Goal: Task Accomplishment & Management: Manage account settings

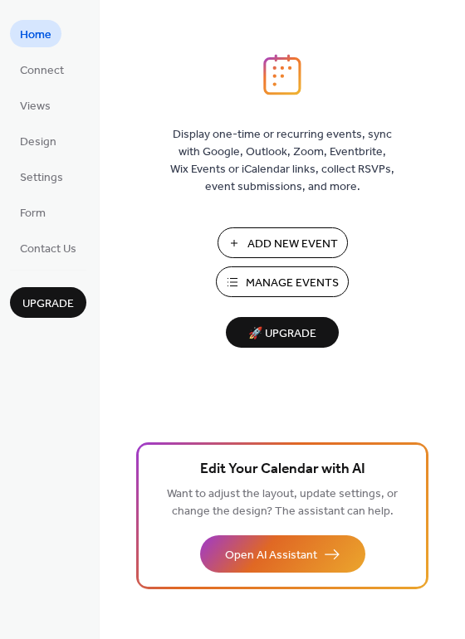
click at [325, 289] on span "Manage Events" at bounding box center [292, 283] width 93 height 17
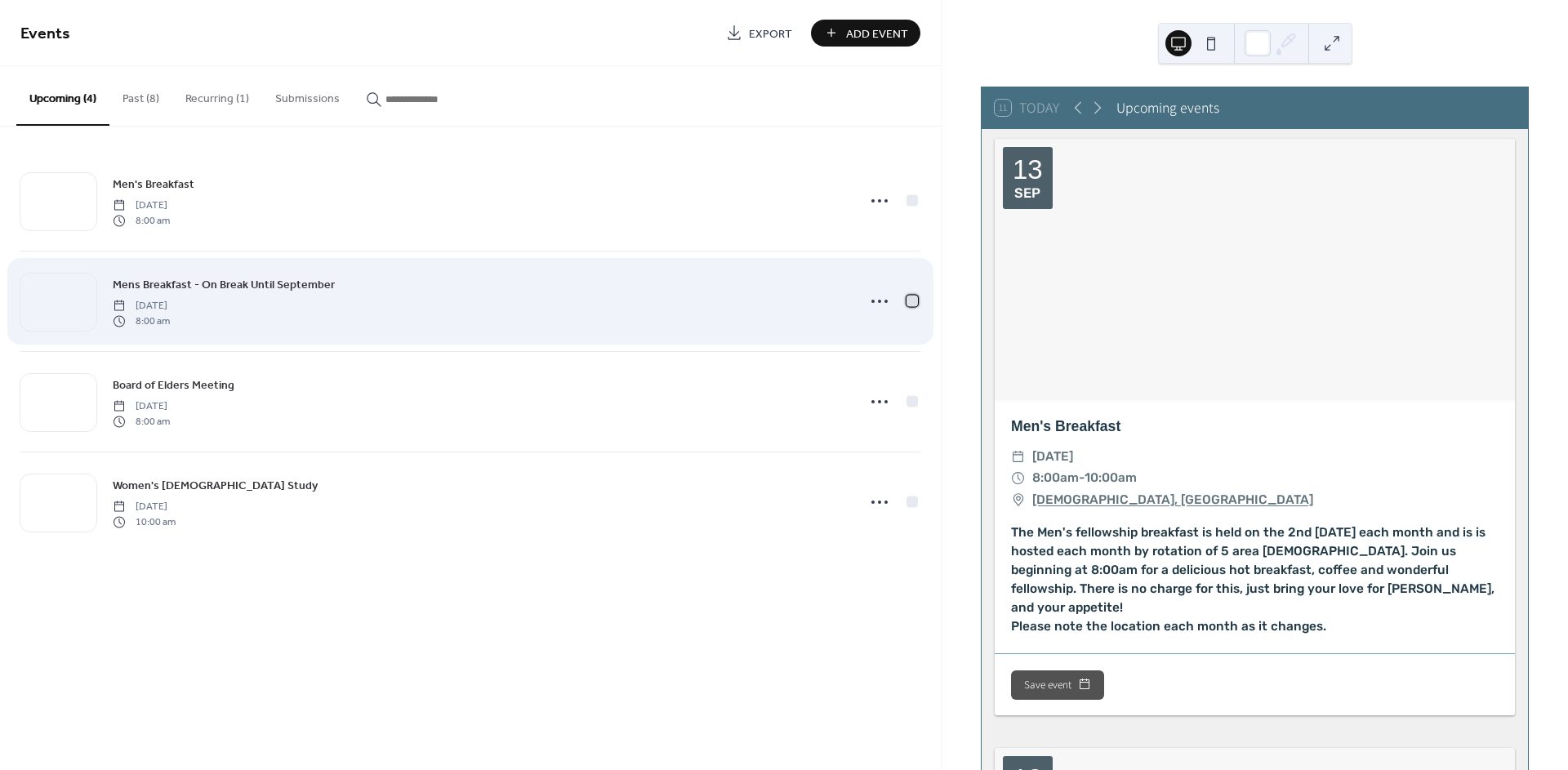
click at [910, 296] on div at bounding box center [913, 301] width 12 height 12
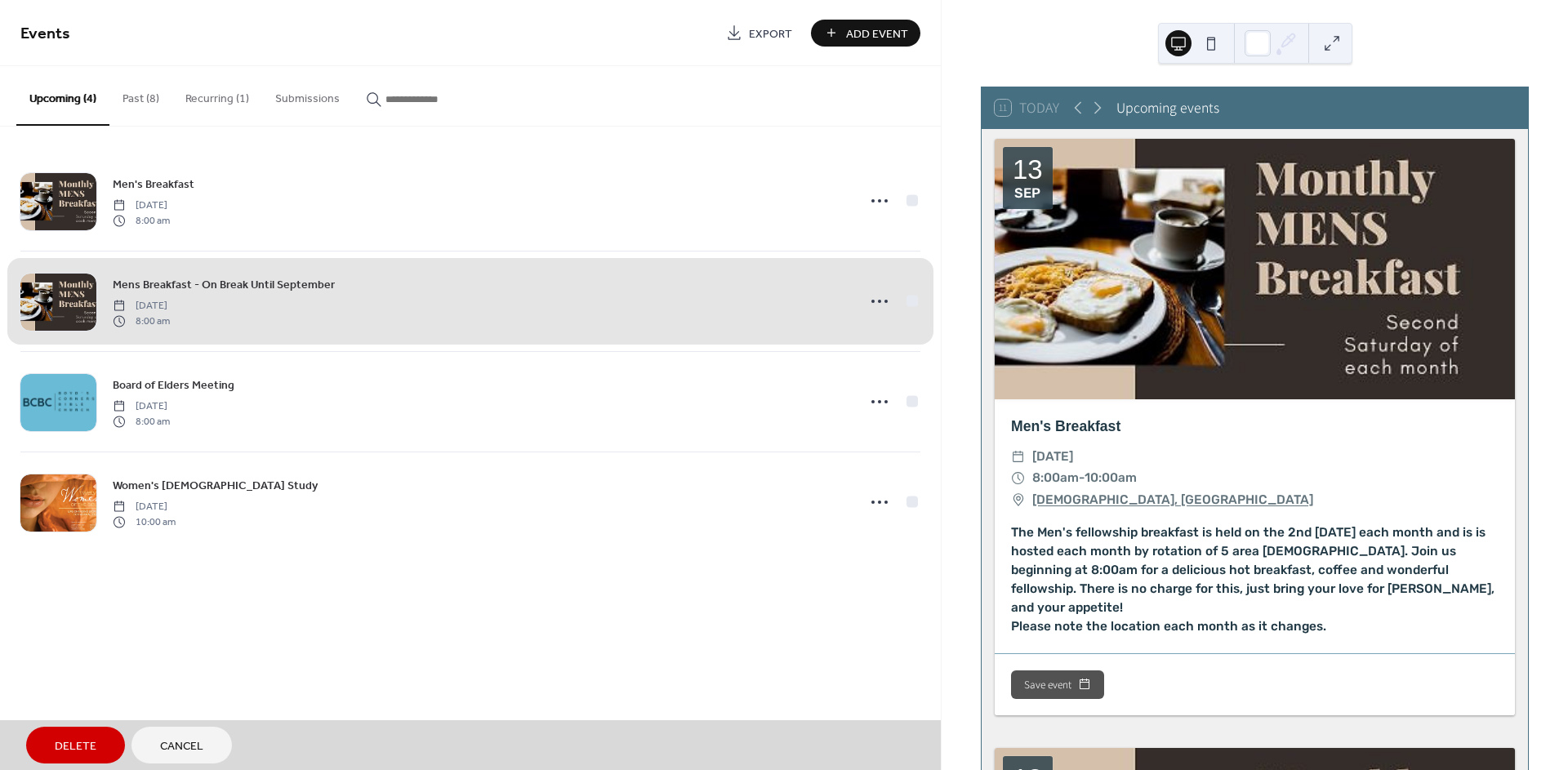
click at [82, 739] on span "Delete" at bounding box center [76, 746] width 41 height 17
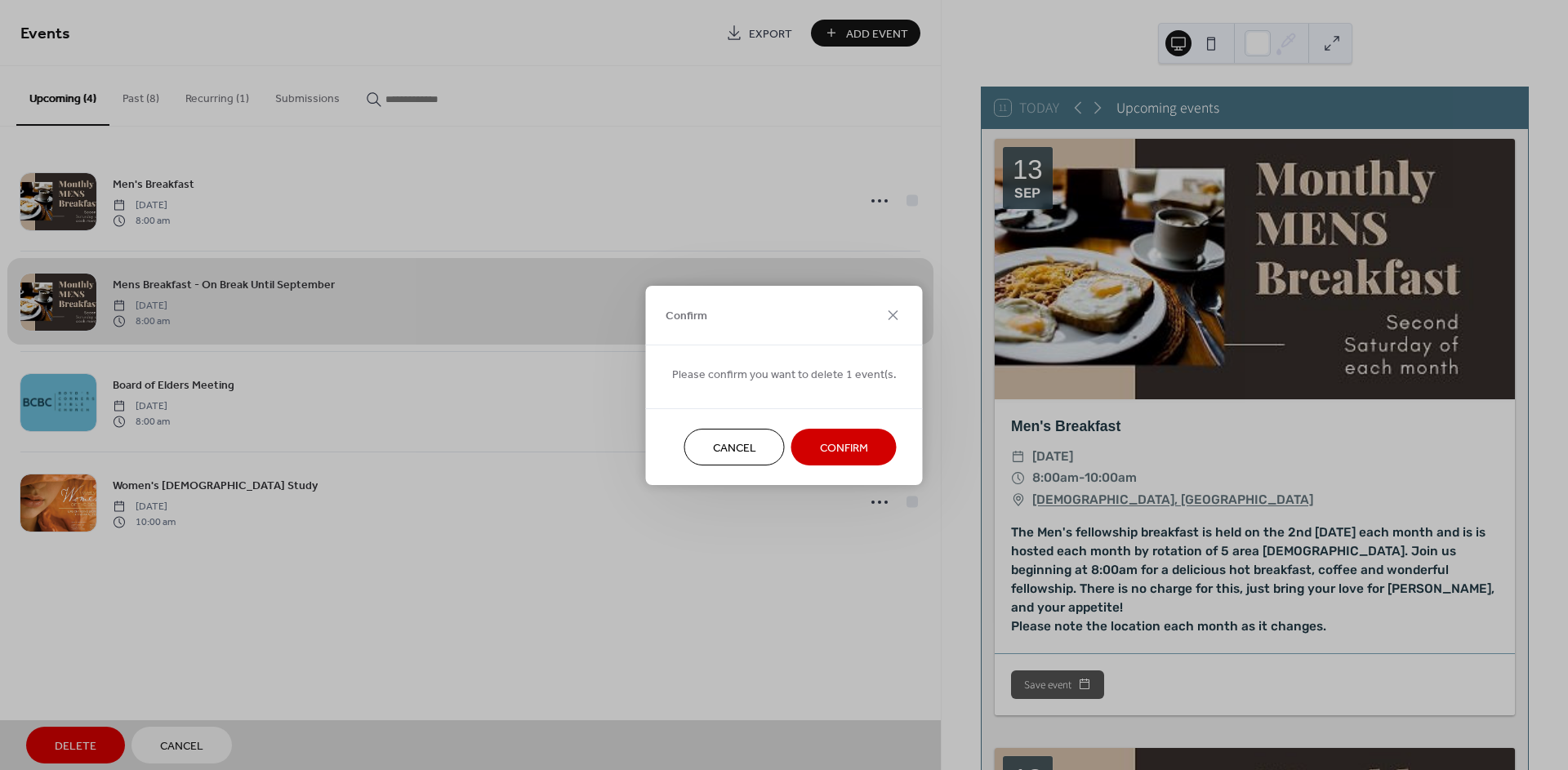
click at [822, 449] on span "Confirm" at bounding box center [844, 447] width 48 height 17
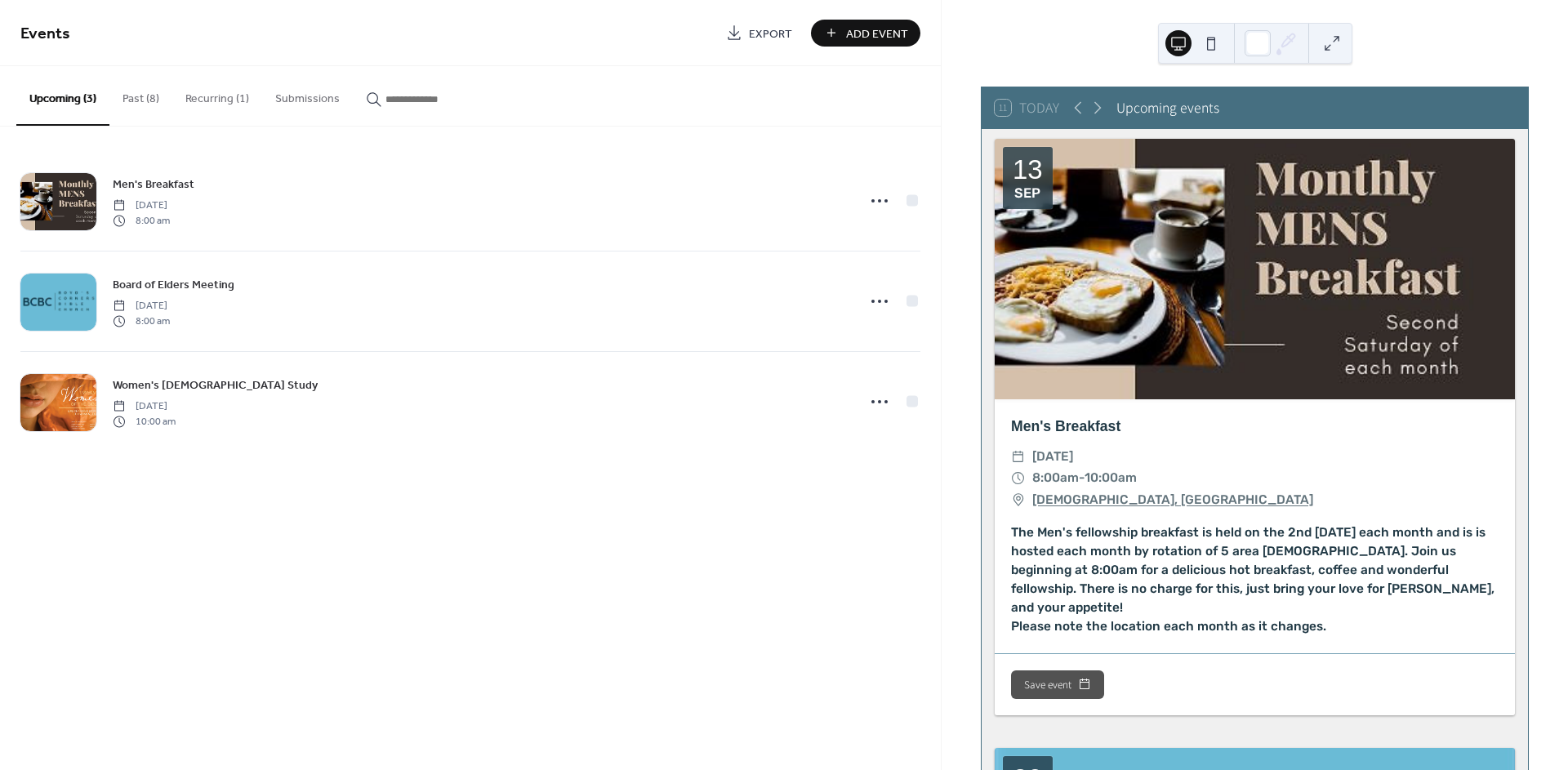
click at [133, 88] on button "Past (8)" at bounding box center [141, 94] width 63 height 58
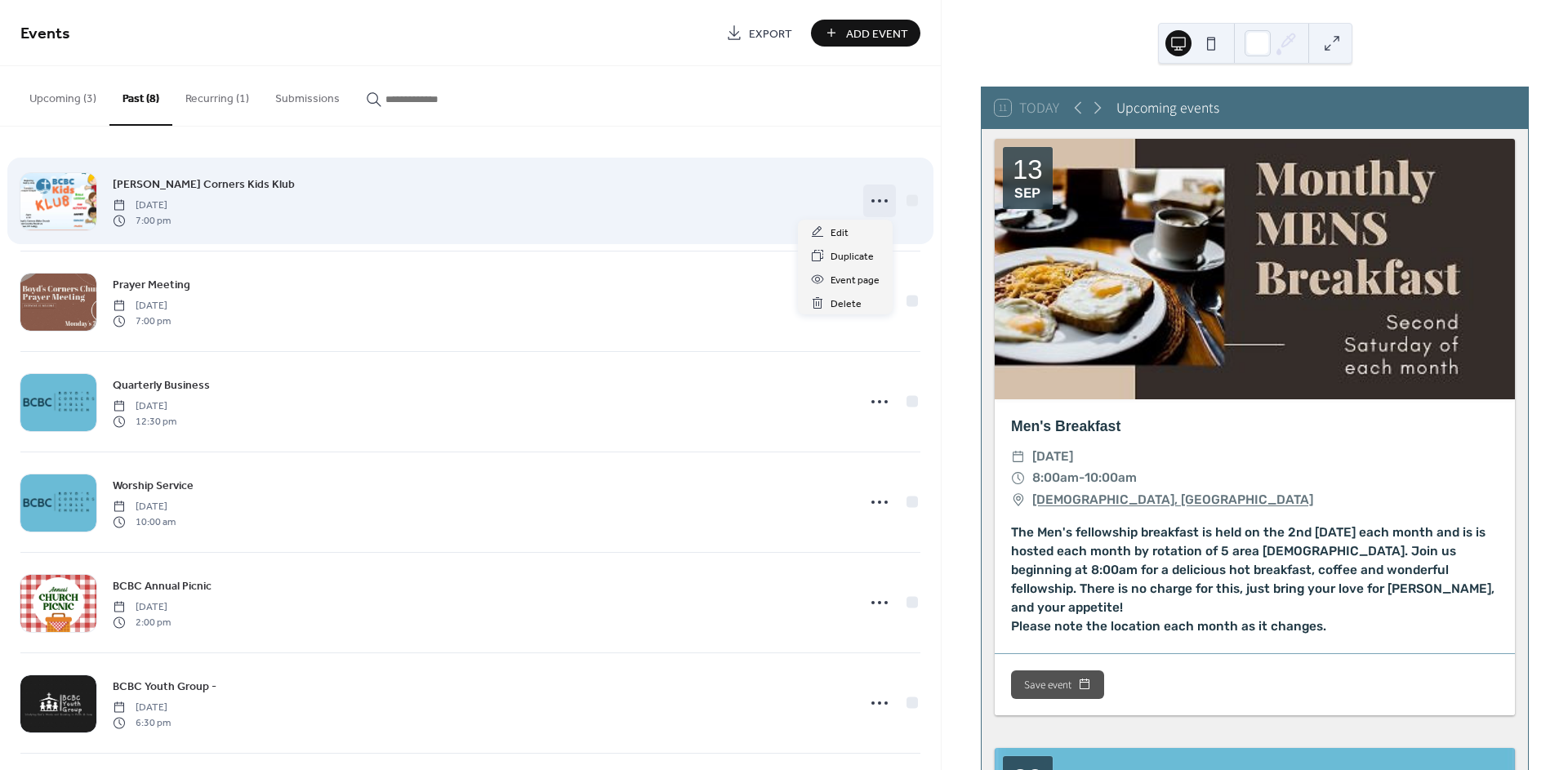
click at [877, 195] on icon at bounding box center [879, 201] width 27 height 27
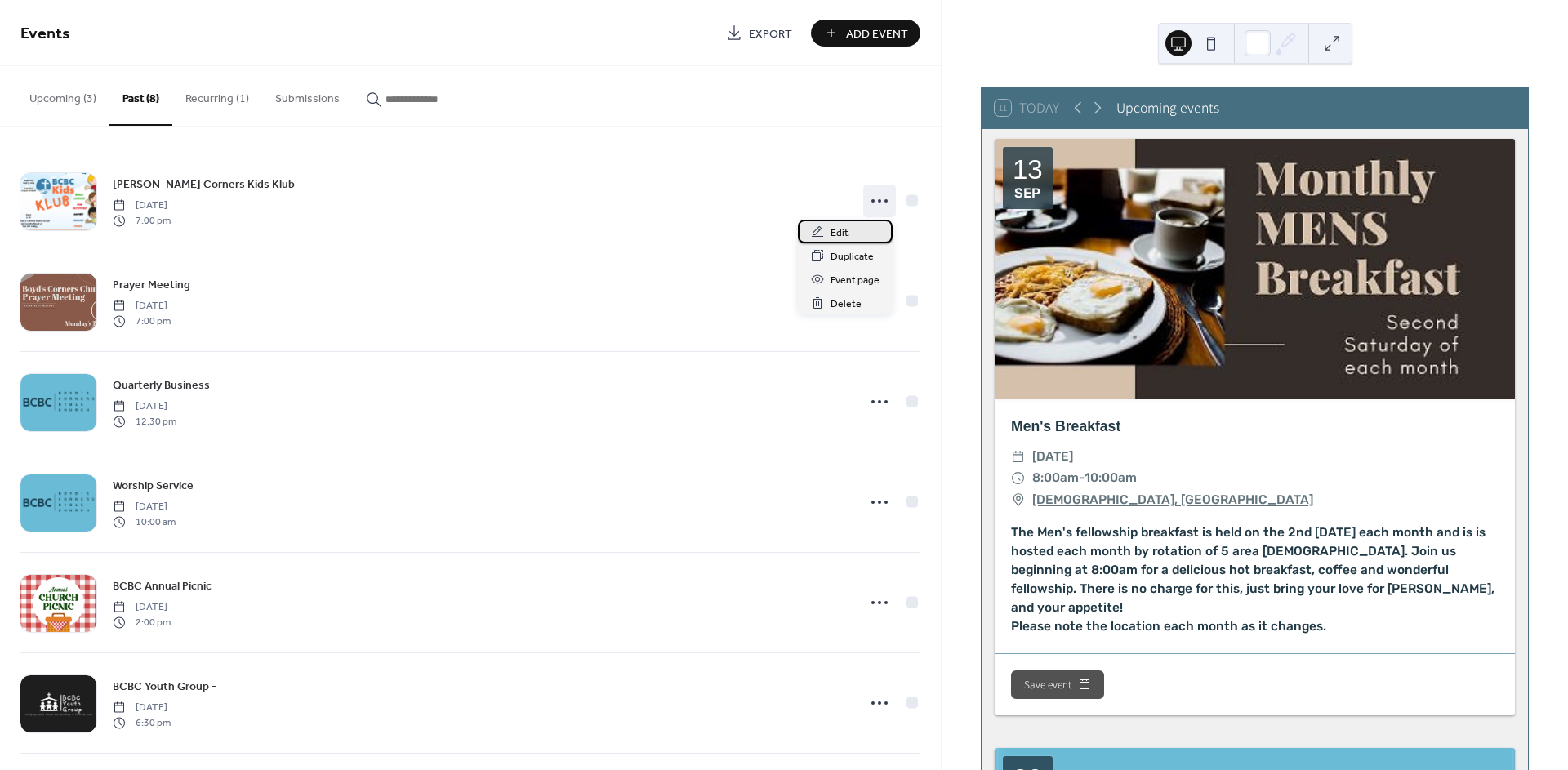
click at [851, 228] on div "Edit" at bounding box center [845, 231] width 94 height 24
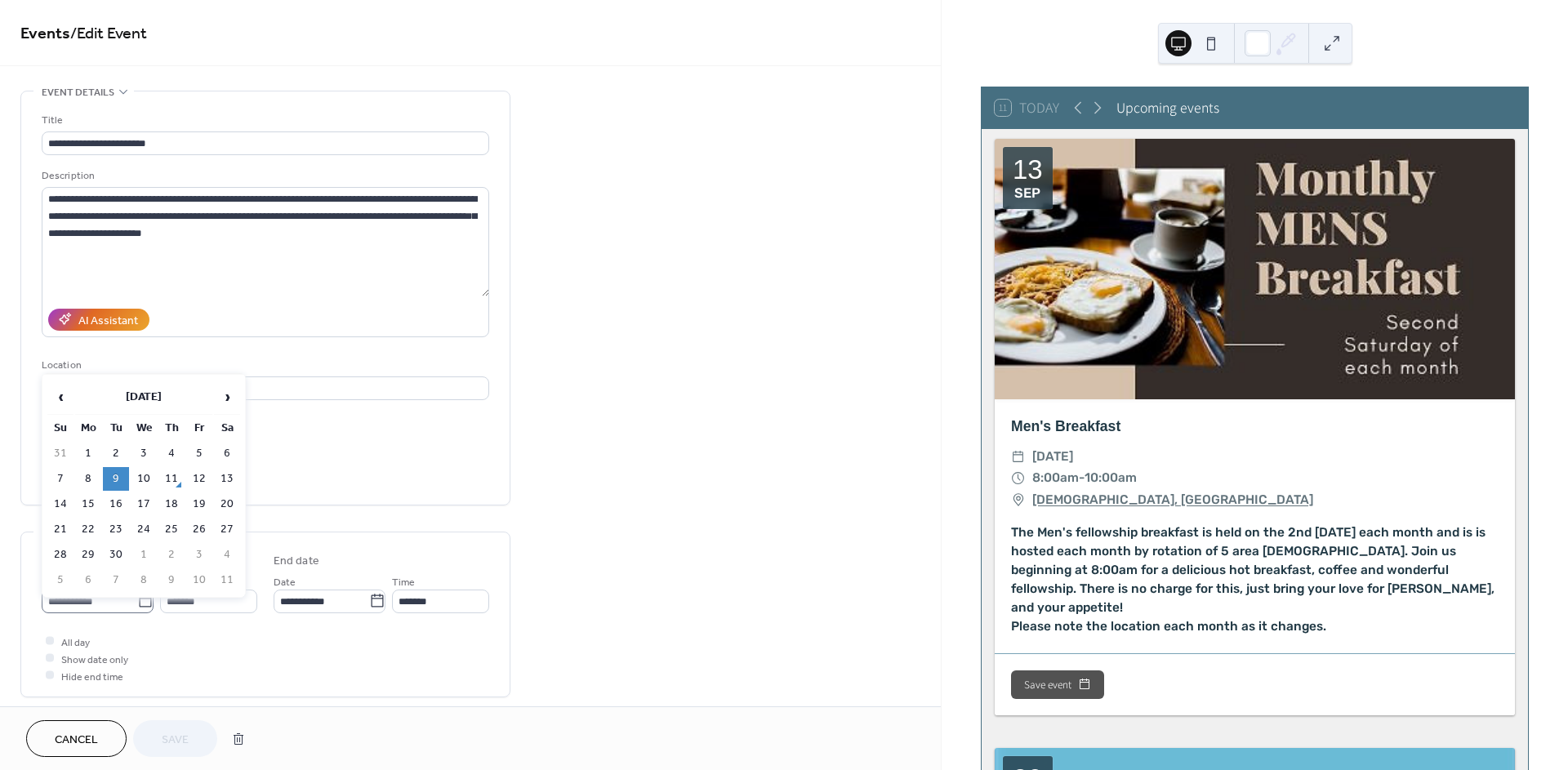
click at [144, 607] on icon at bounding box center [145, 601] width 12 height 13
click at [138, 607] on input "**********" at bounding box center [89, 602] width 95 height 24
click at [120, 500] on td "16" at bounding box center [116, 504] width 27 height 24
type input "**********"
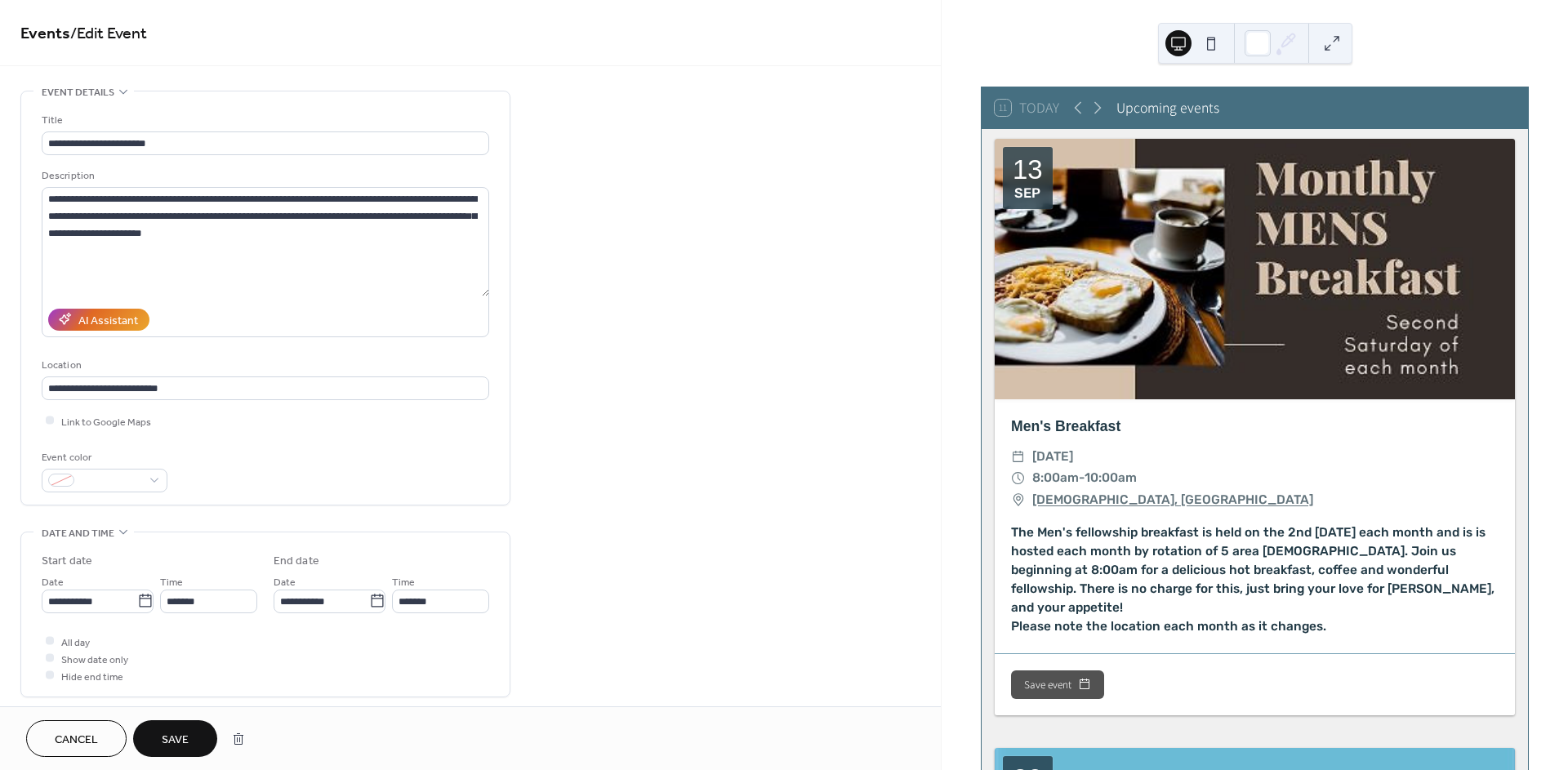
click at [191, 739] on button "Save" at bounding box center [175, 738] width 85 height 36
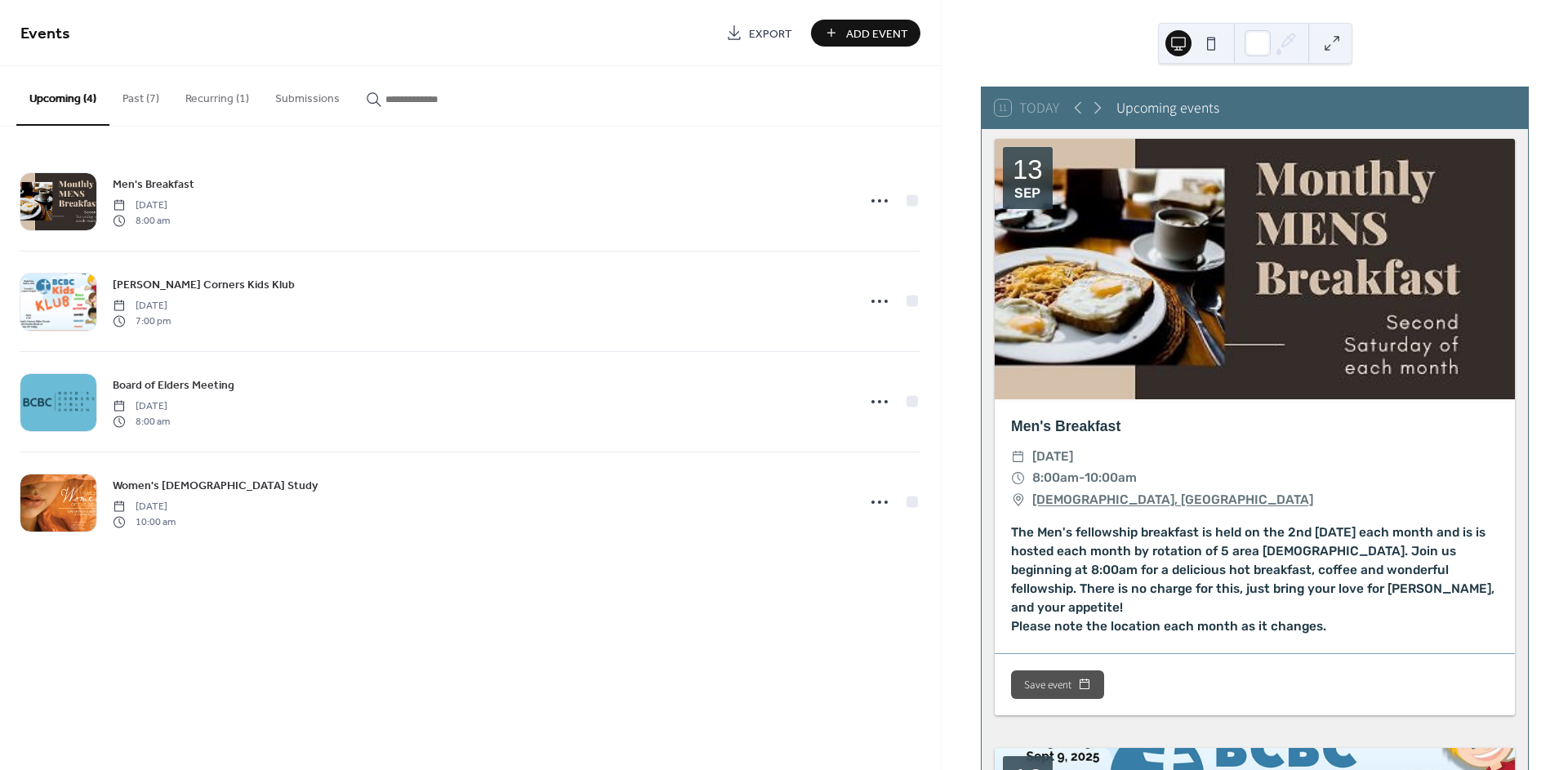
click at [130, 101] on button "Past (7)" at bounding box center [141, 94] width 63 height 58
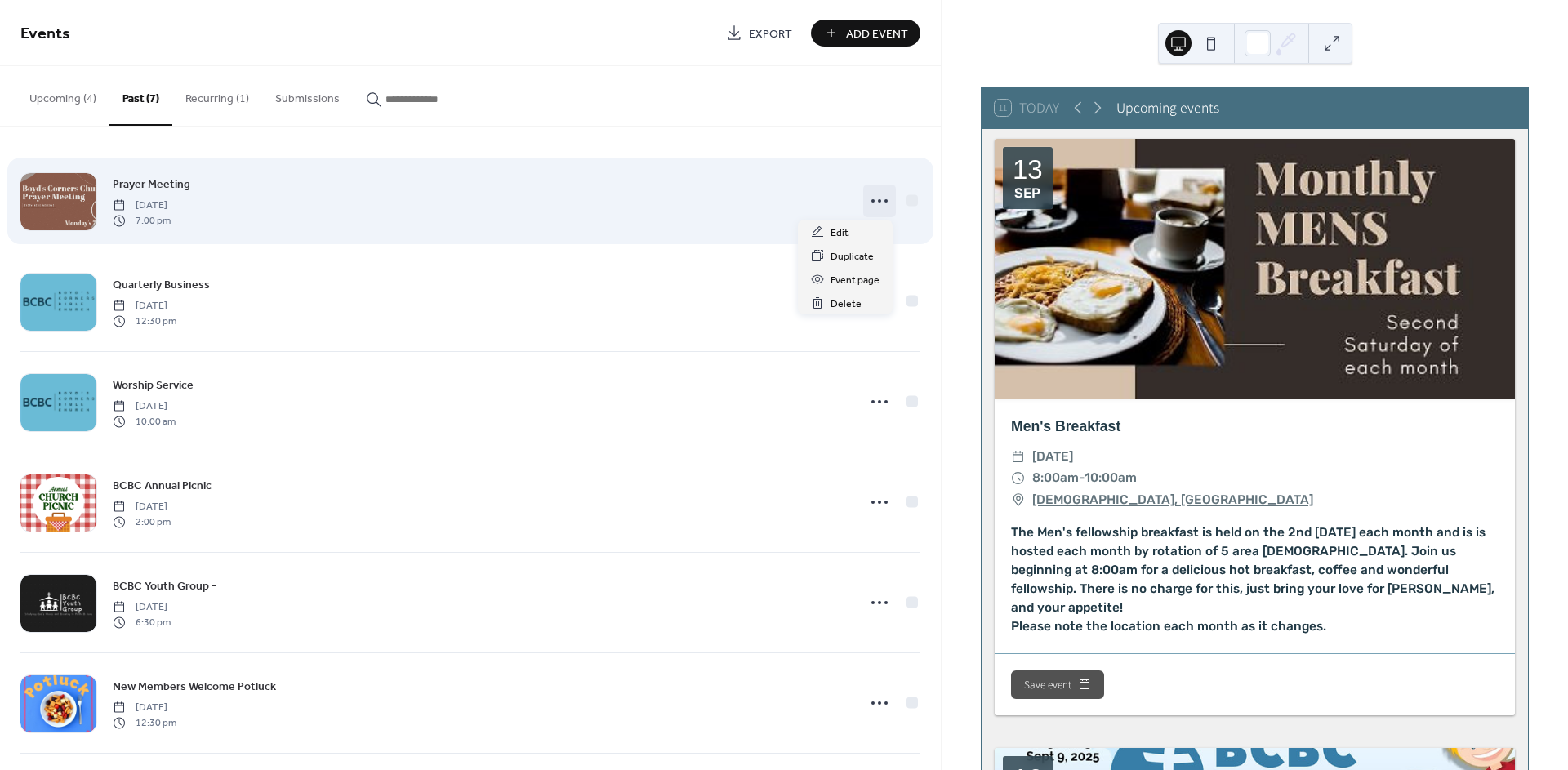
click at [878, 200] on circle at bounding box center [879, 201] width 3 height 3
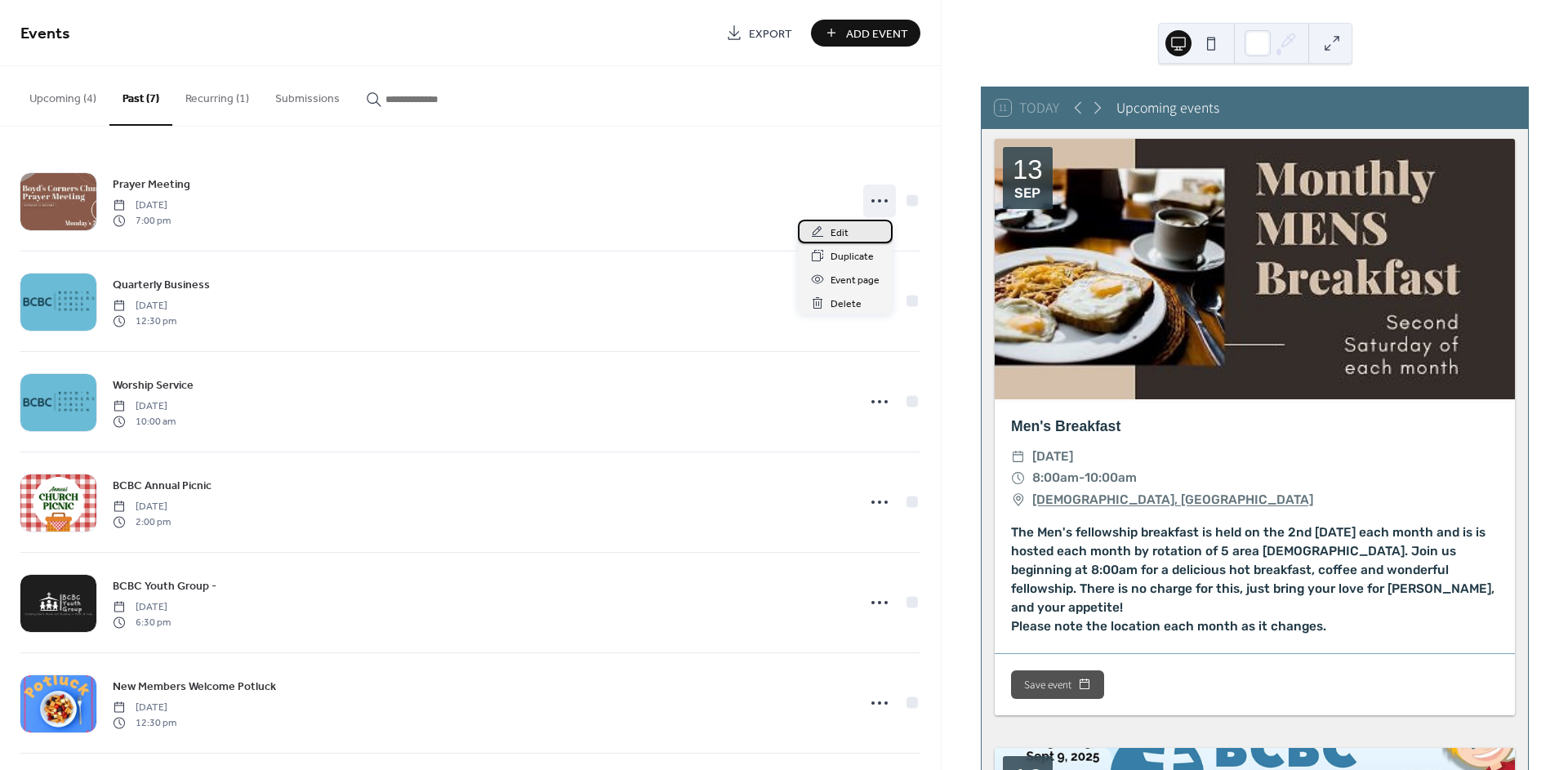
click at [846, 230] on span "Edit" at bounding box center [839, 232] width 18 height 17
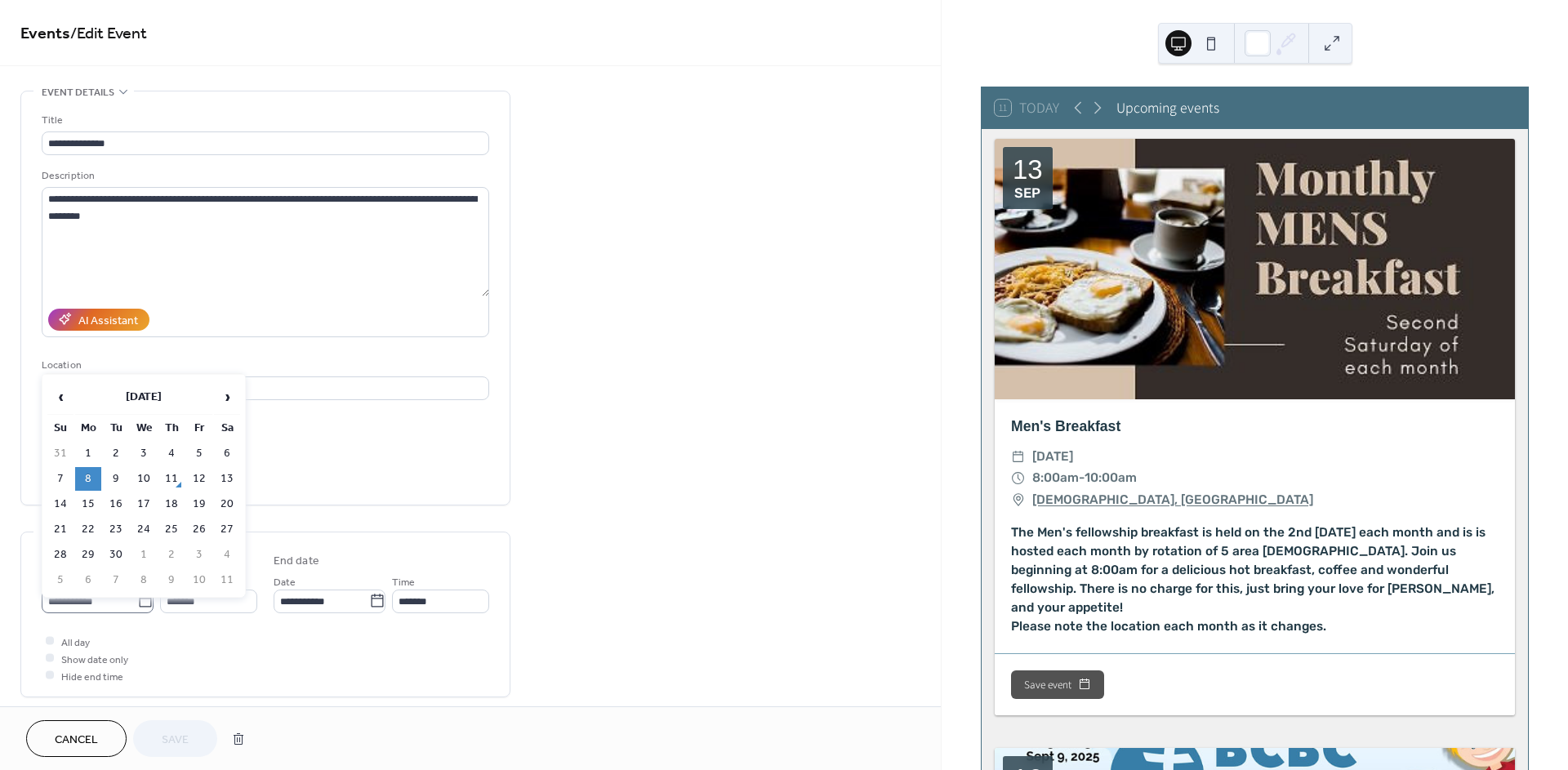
click at [145, 603] on icon at bounding box center [146, 601] width 17 height 17
click at [138, 603] on input "**********" at bounding box center [89, 602] width 95 height 24
click at [92, 499] on td "15" at bounding box center [88, 504] width 27 height 24
type input "**********"
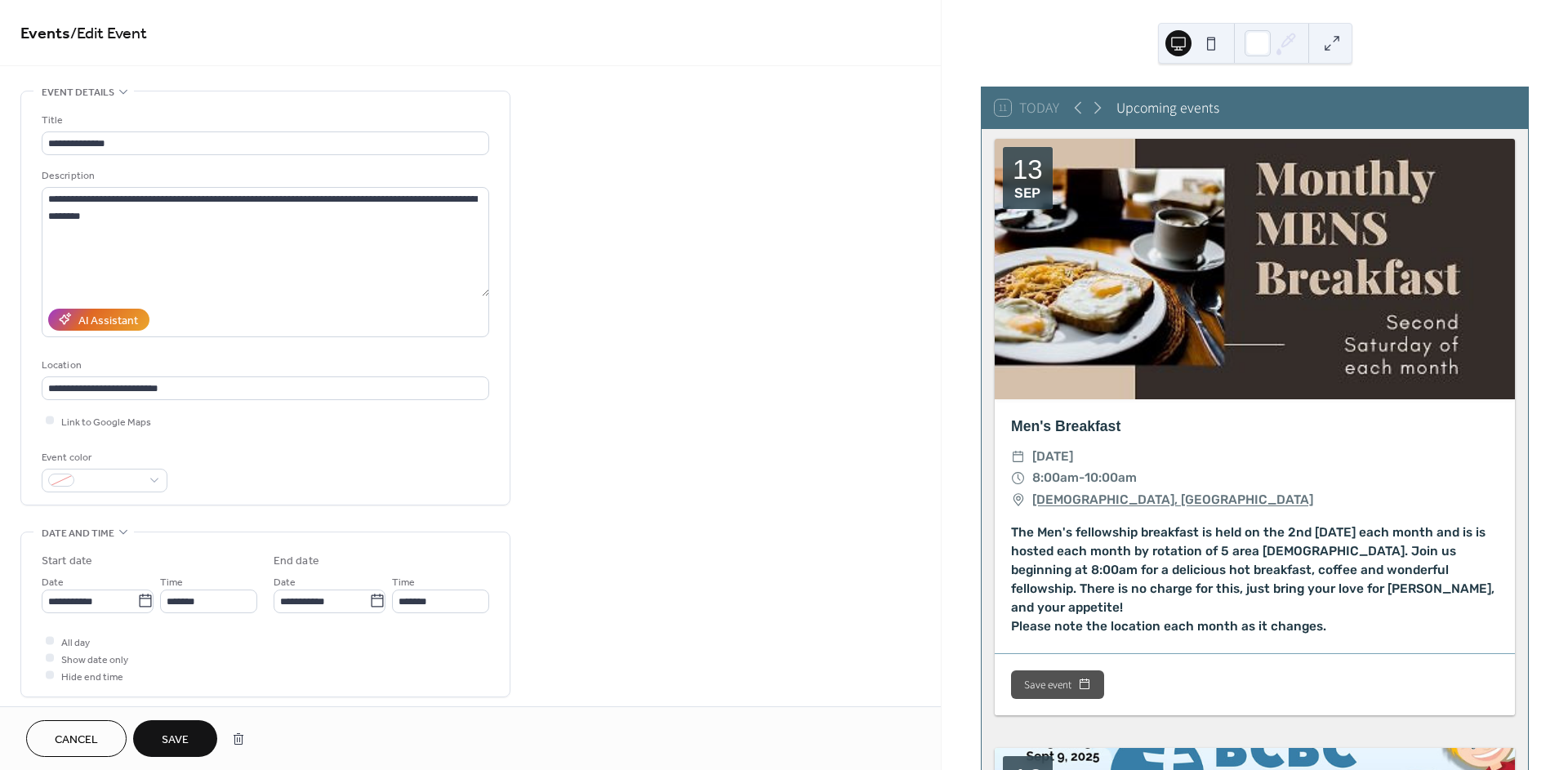
click at [185, 735] on span "Save" at bounding box center [174, 740] width 27 height 17
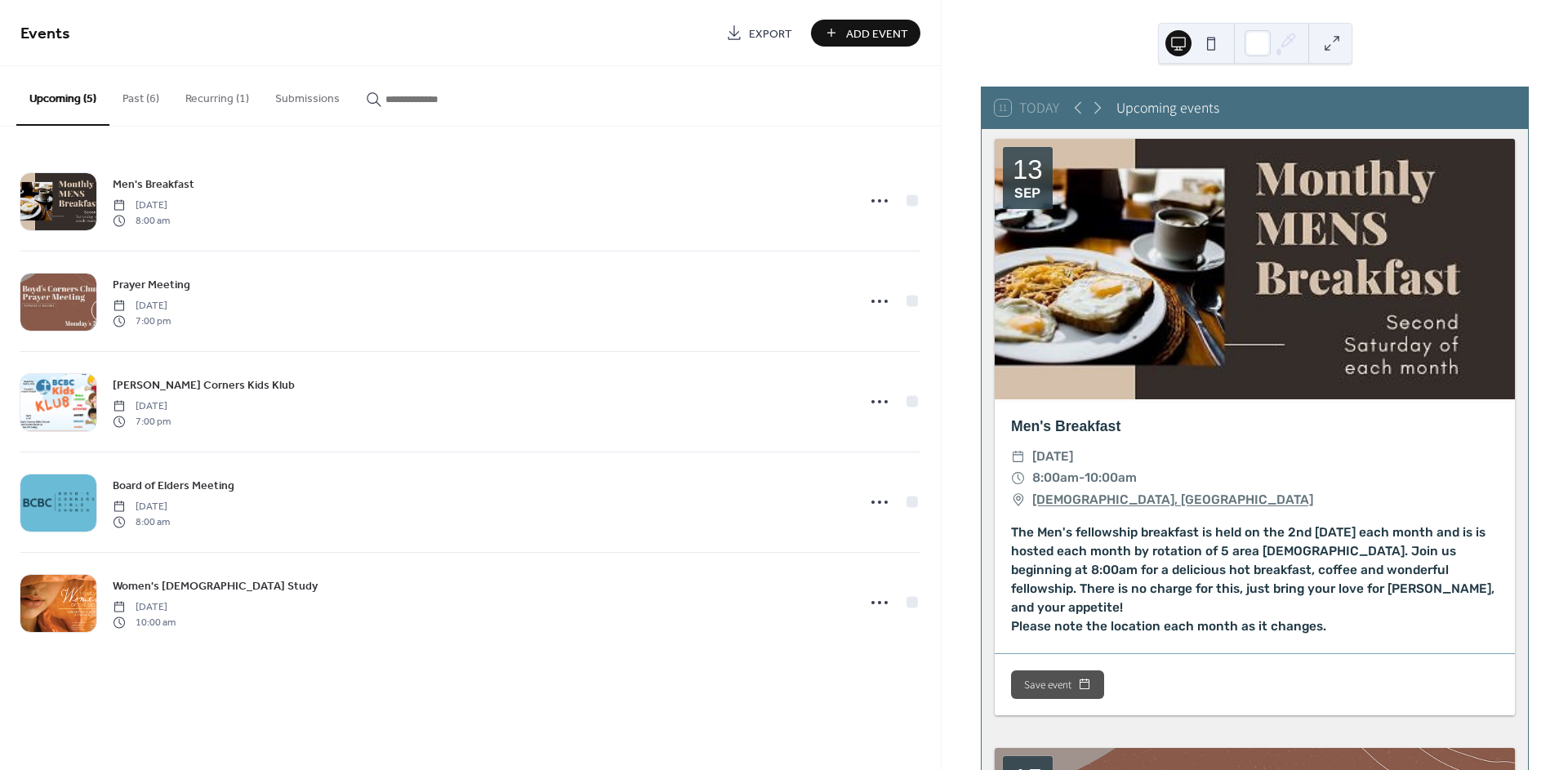
click at [144, 102] on button "Past (6)" at bounding box center [141, 94] width 63 height 58
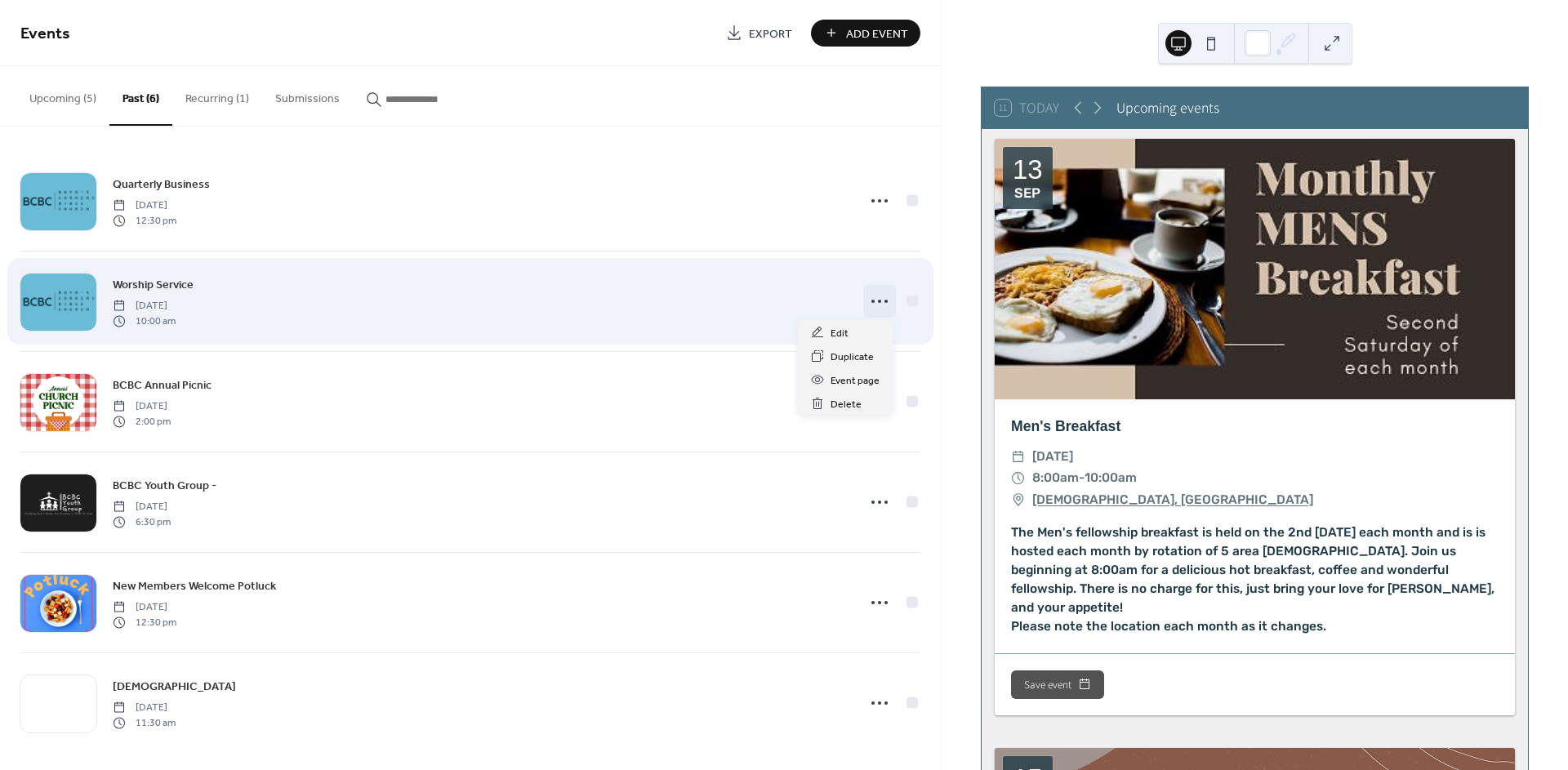
click at [878, 301] on circle at bounding box center [879, 301] width 3 height 3
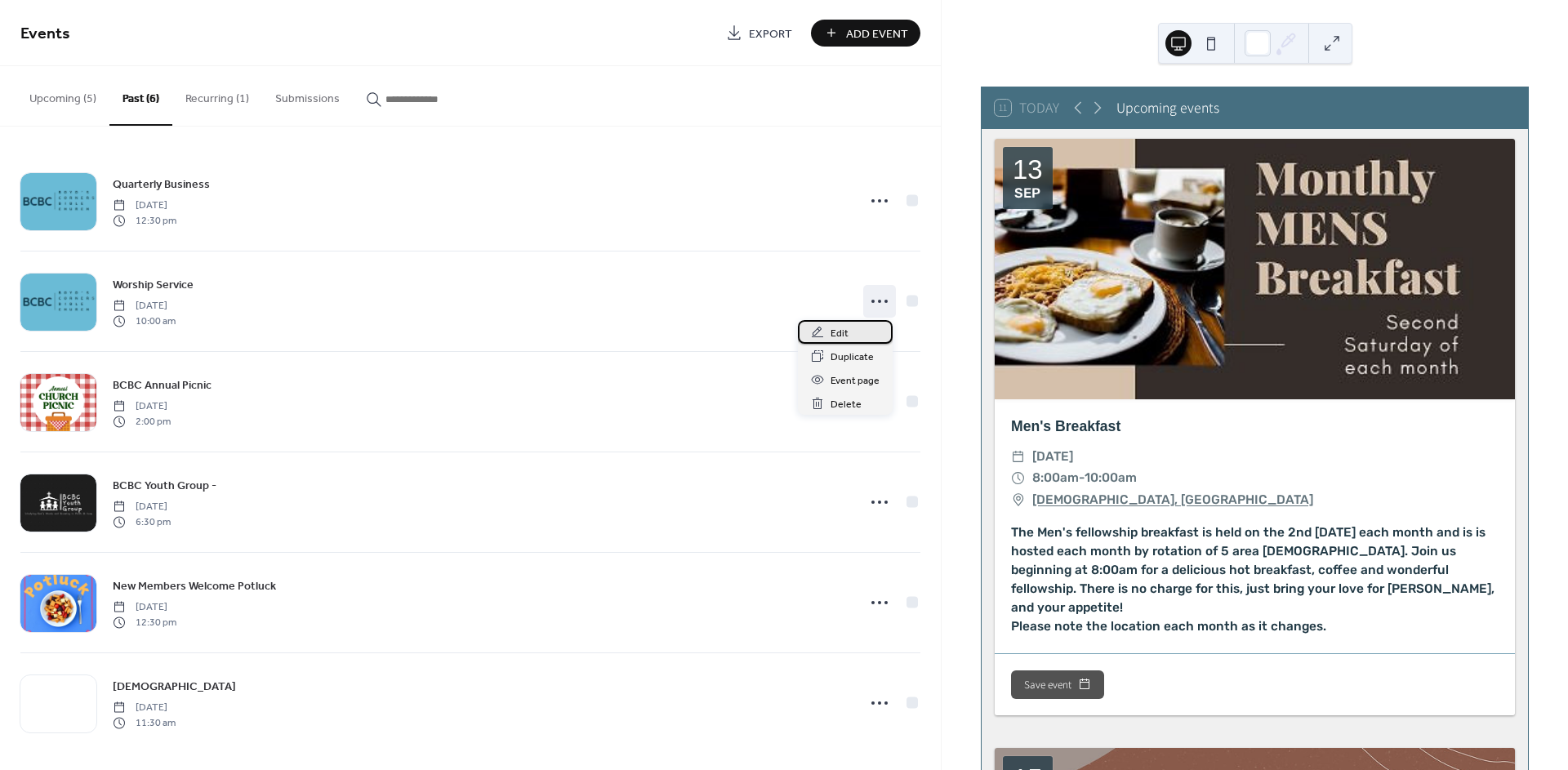
click at [840, 337] on span "Edit" at bounding box center [839, 332] width 18 height 17
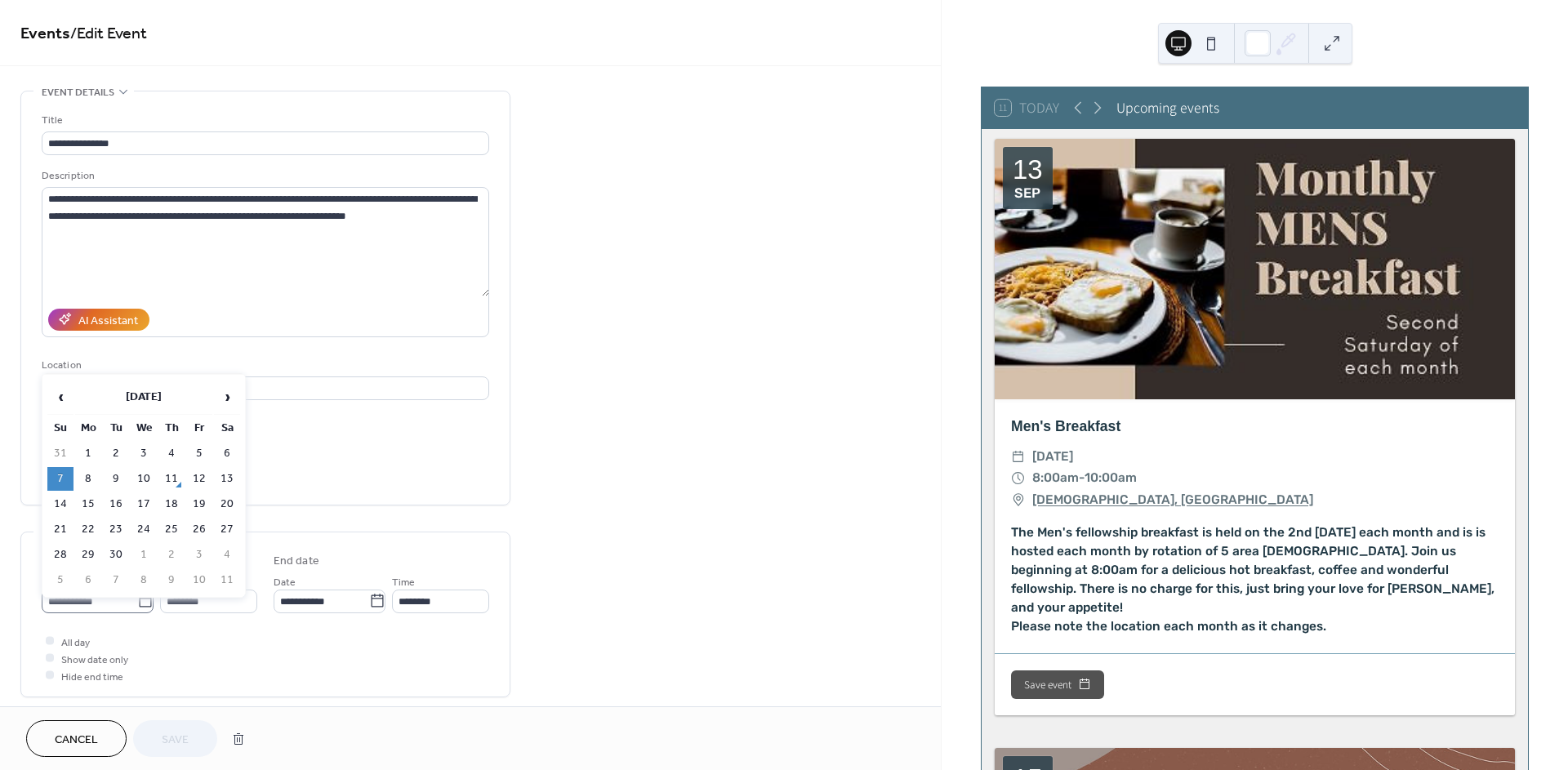
click at [139, 604] on icon at bounding box center [146, 601] width 17 height 17
click at [138, 604] on input "**********" at bounding box center [89, 602] width 95 height 24
click at [70, 503] on td "14" at bounding box center [60, 504] width 27 height 24
type input "**********"
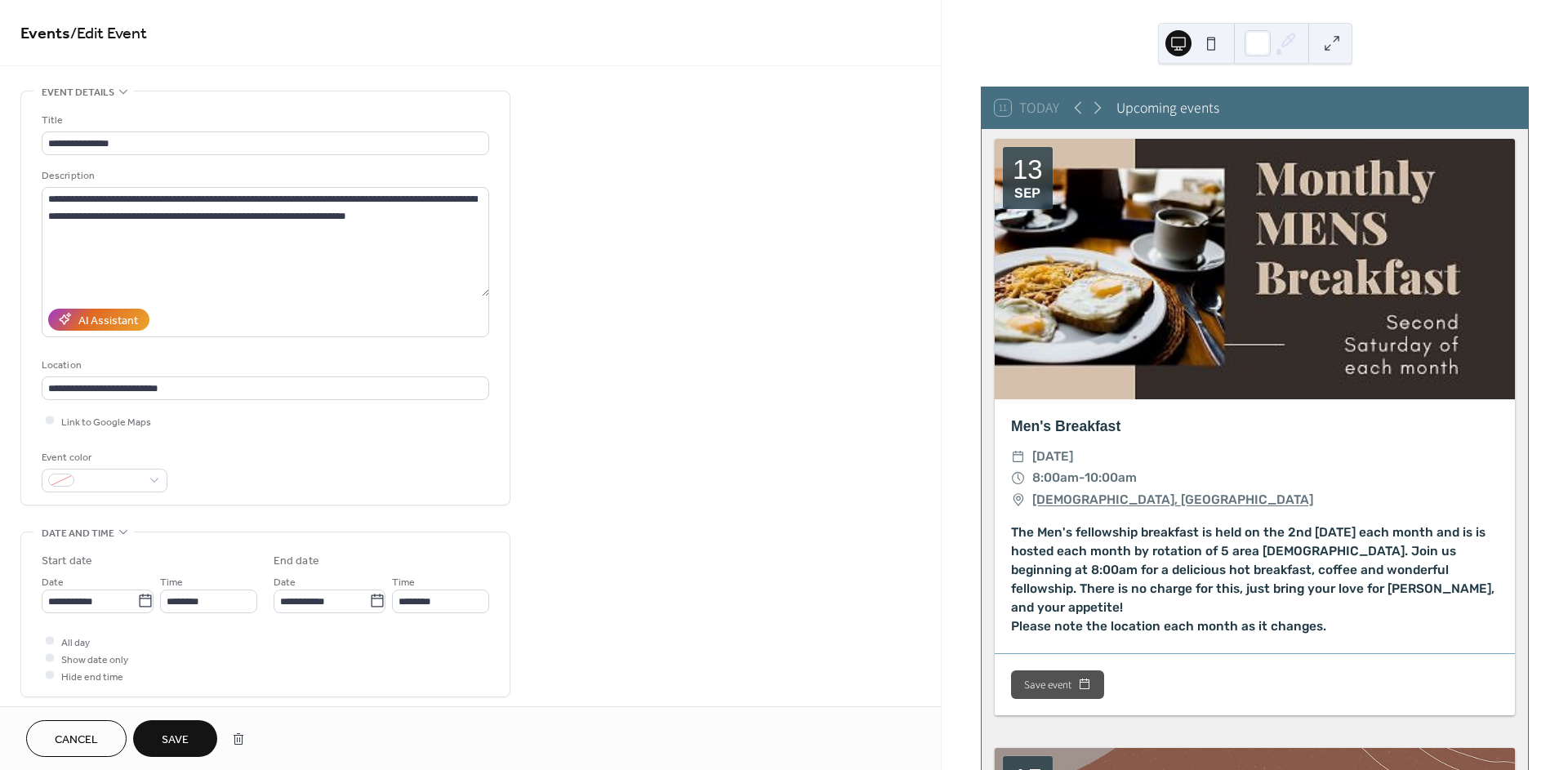
click at [186, 739] on span "Save" at bounding box center [174, 740] width 27 height 17
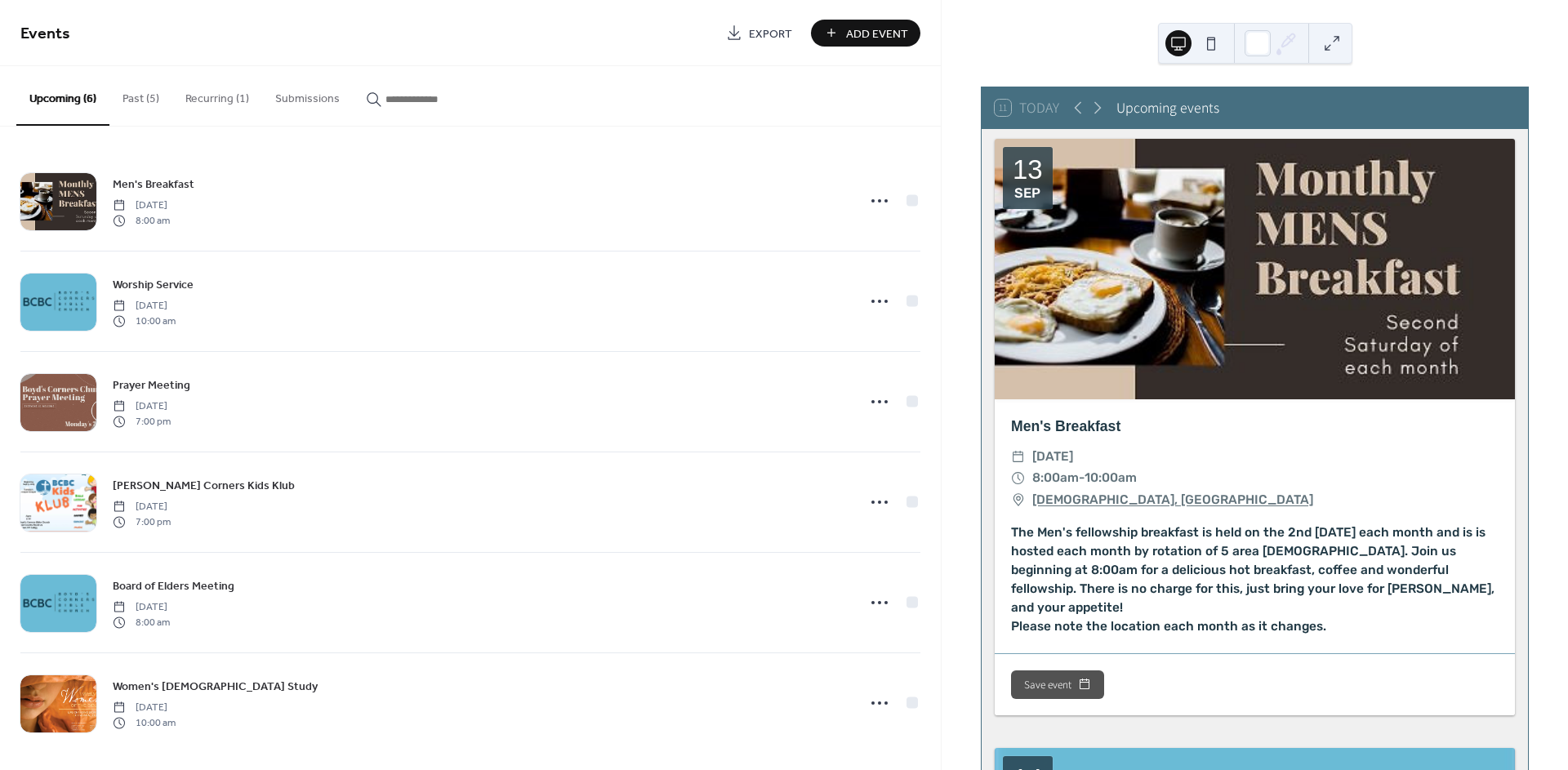
click at [127, 101] on button "Past (5)" at bounding box center [141, 94] width 63 height 58
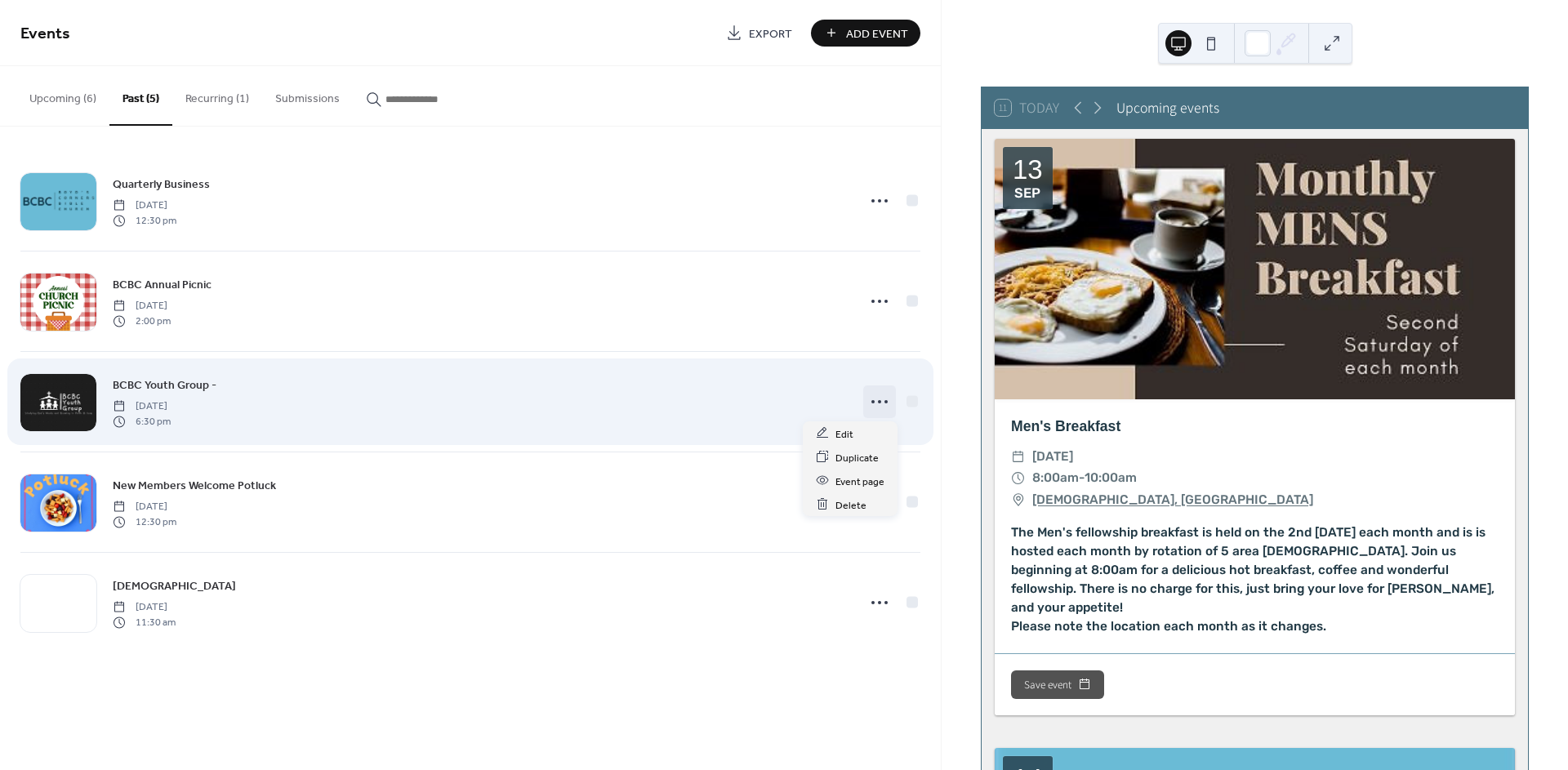
click at [882, 403] on icon at bounding box center [879, 401] width 27 height 27
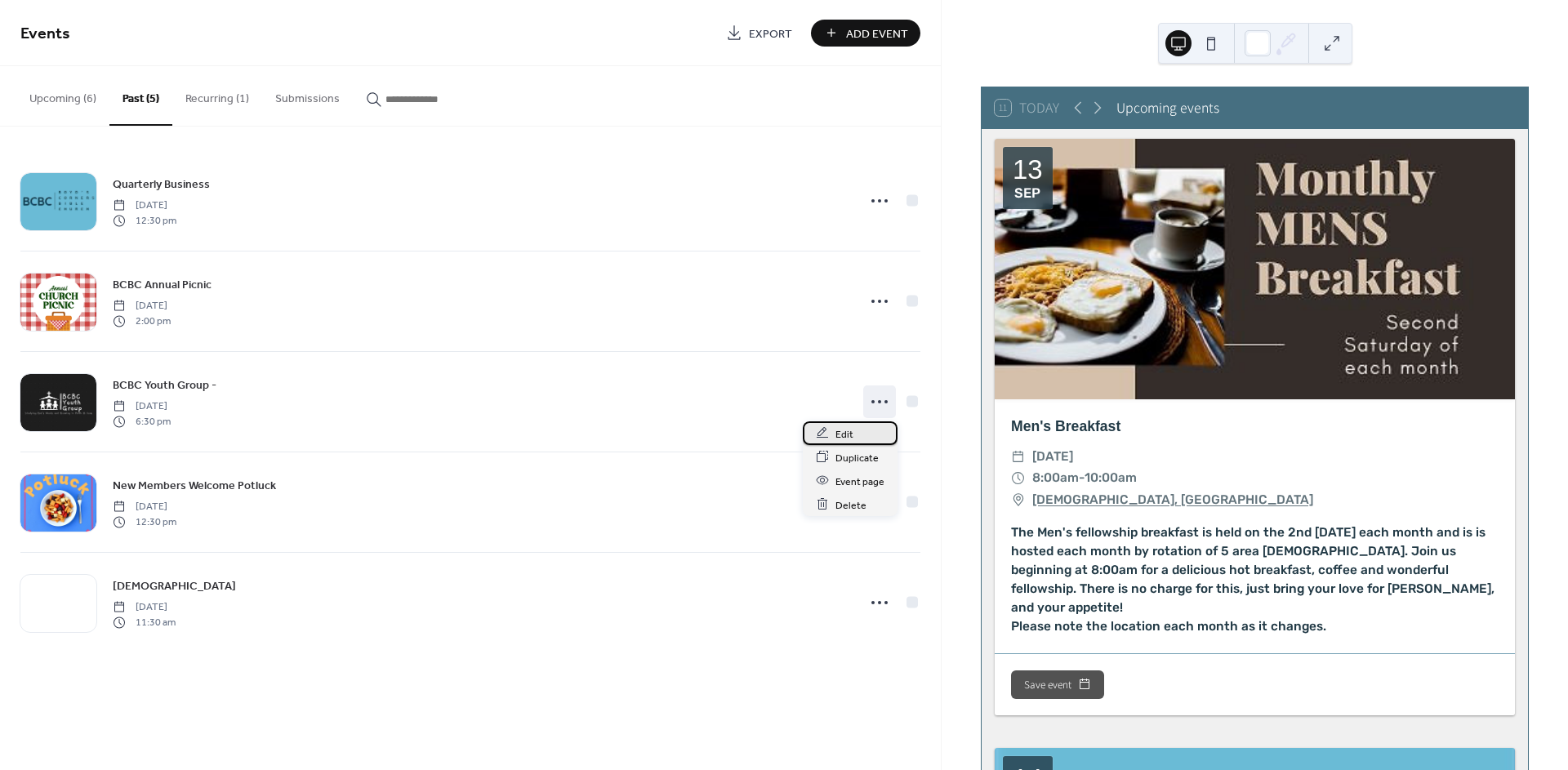
click at [843, 431] on span "Edit" at bounding box center [844, 434] width 18 height 17
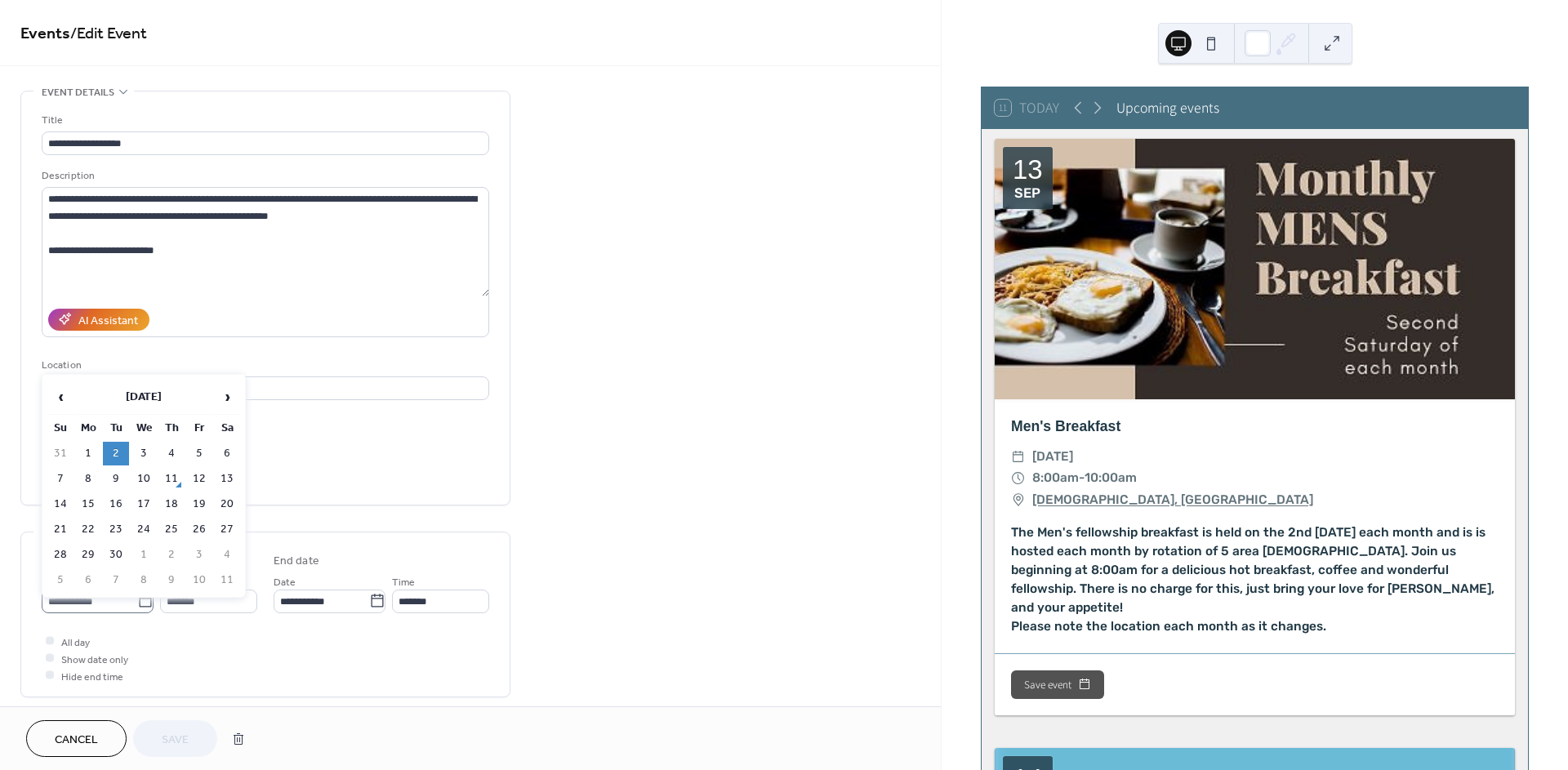
click at [138, 600] on icon at bounding box center [146, 601] width 17 height 17
click at [138, 600] on input "**********" at bounding box center [89, 602] width 95 height 24
click at [119, 479] on td "9" at bounding box center [116, 479] width 27 height 24
type input "**********"
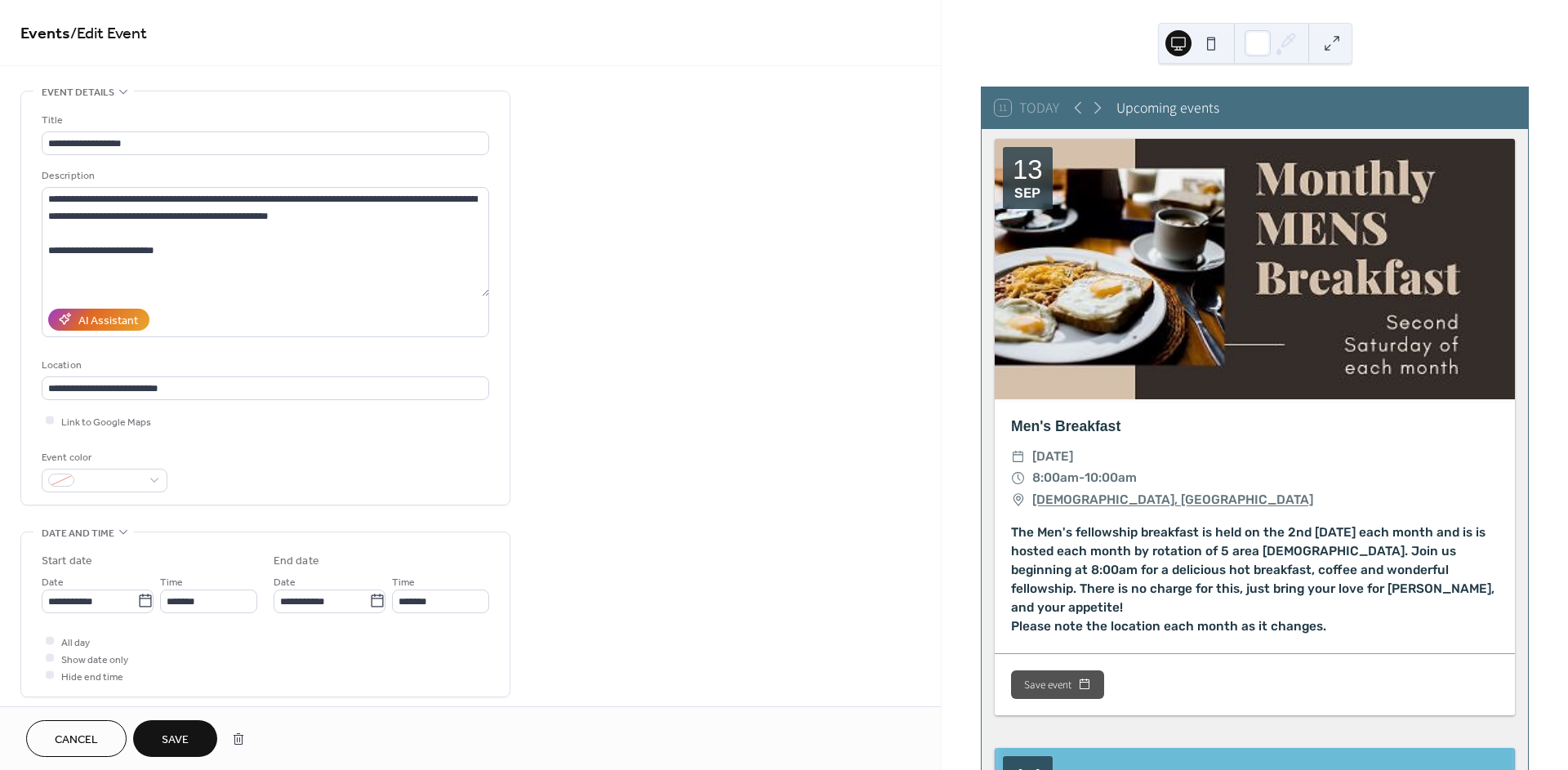
click at [185, 739] on span "Save" at bounding box center [174, 740] width 27 height 17
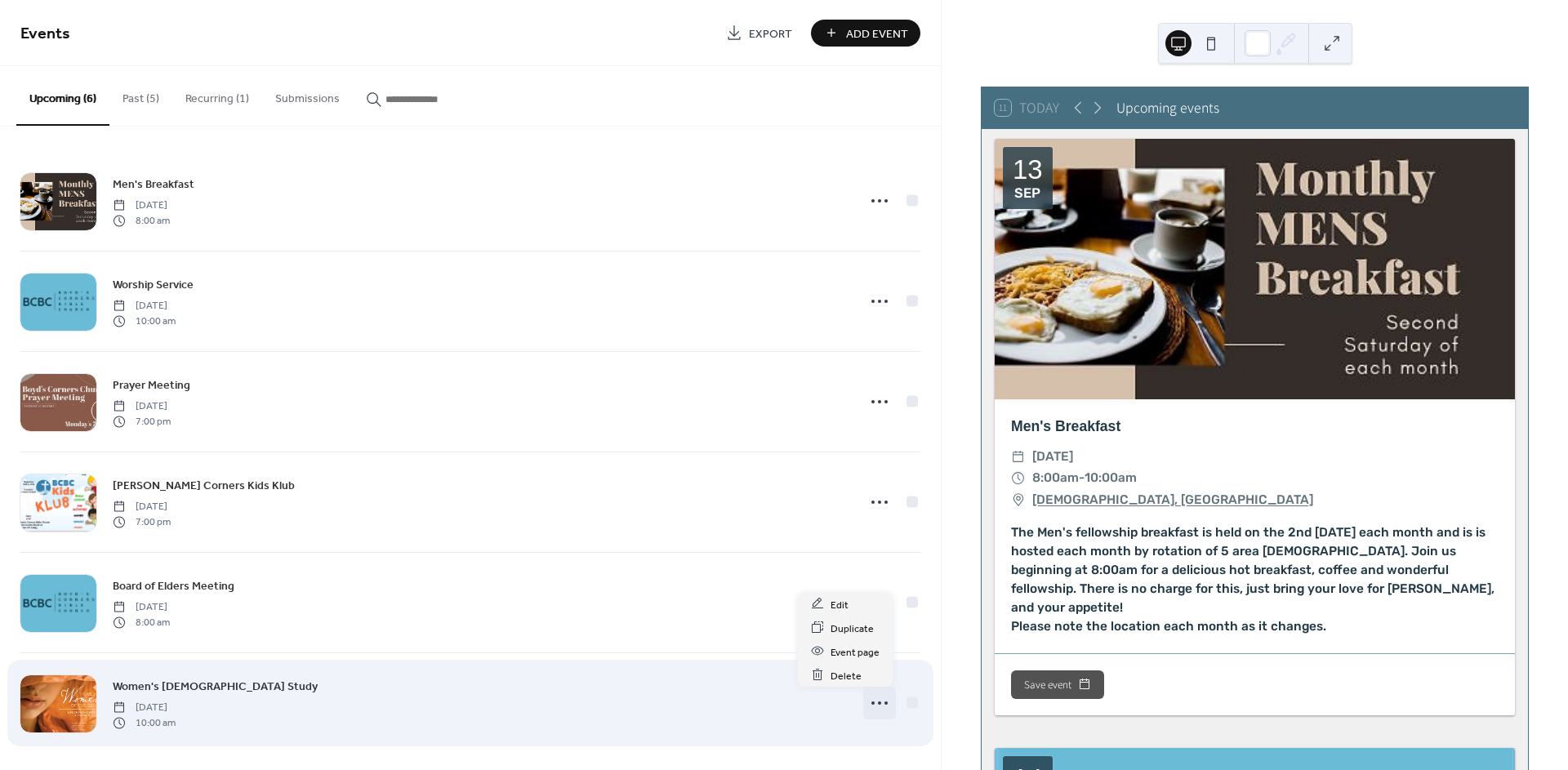
click at [875, 700] on icon at bounding box center [879, 703] width 27 height 27
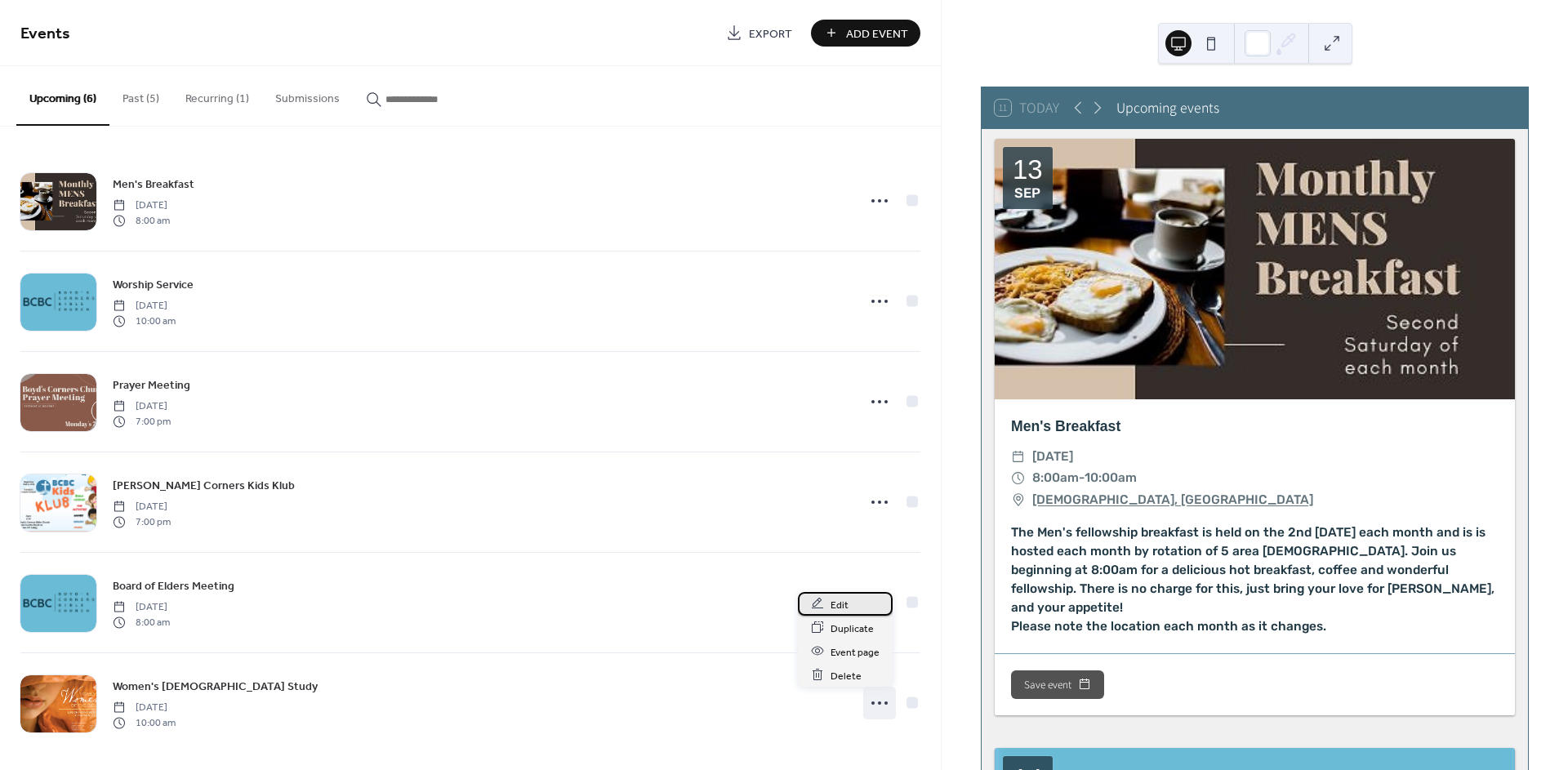
click at [843, 601] on span "Edit" at bounding box center [839, 604] width 18 height 17
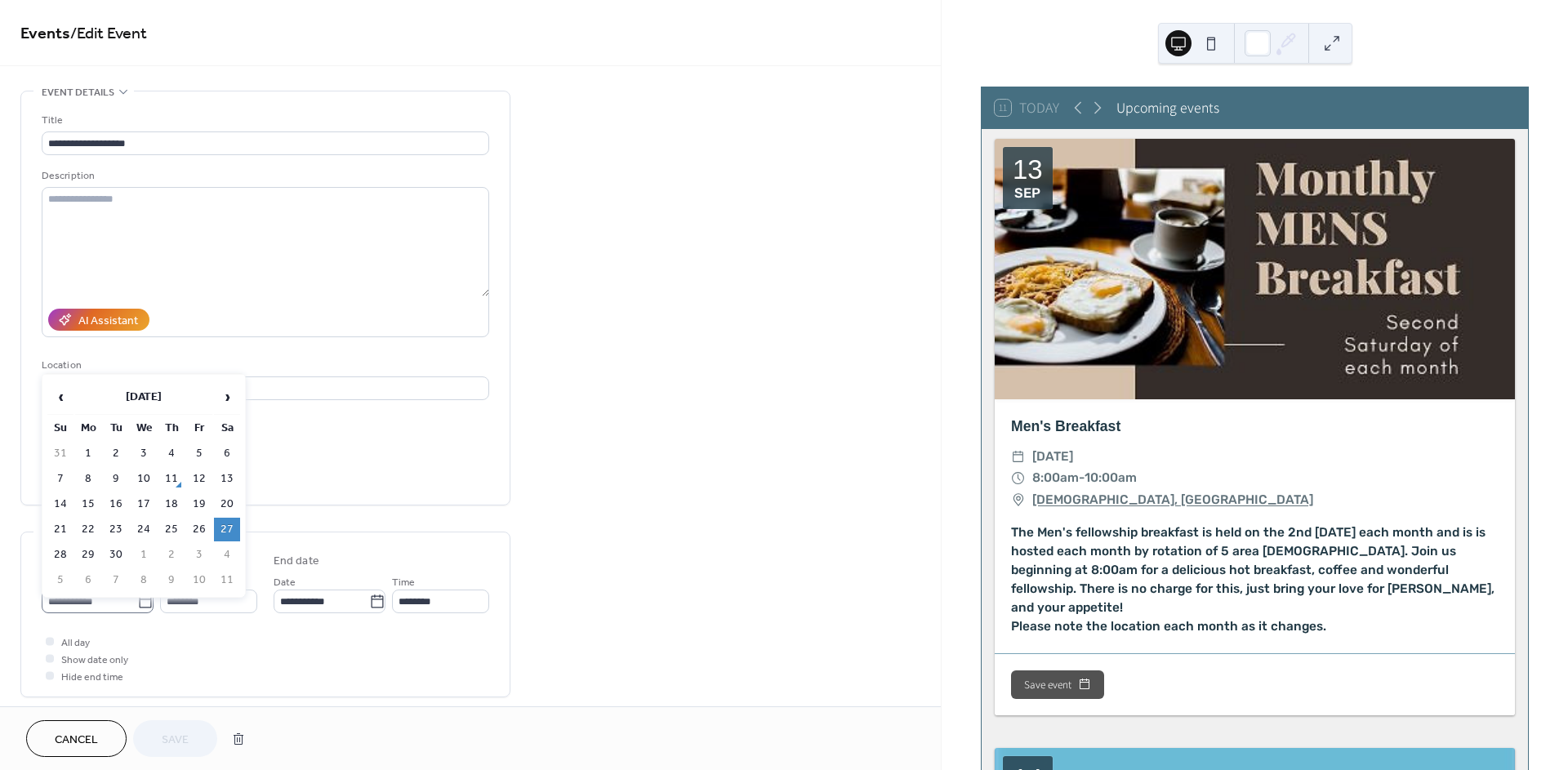
click at [143, 604] on icon at bounding box center [146, 602] width 17 height 17
click at [138, 604] on input "**********" at bounding box center [89, 602] width 95 height 24
click at [225, 390] on span "›" at bounding box center [226, 396] width 25 height 32
click at [228, 519] on td "25" at bounding box center [227, 529] width 27 height 24
type input "**********"
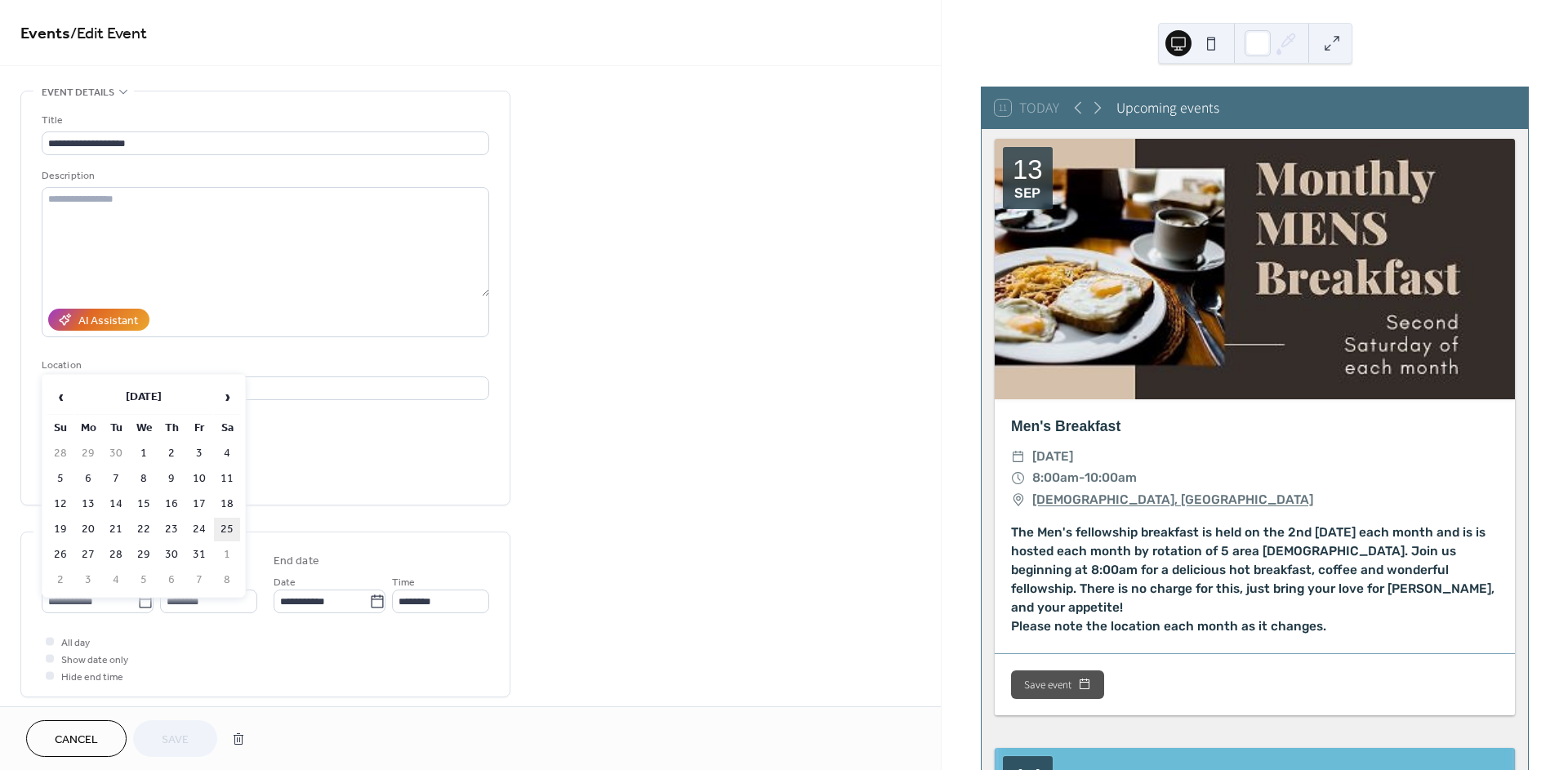
type input "**********"
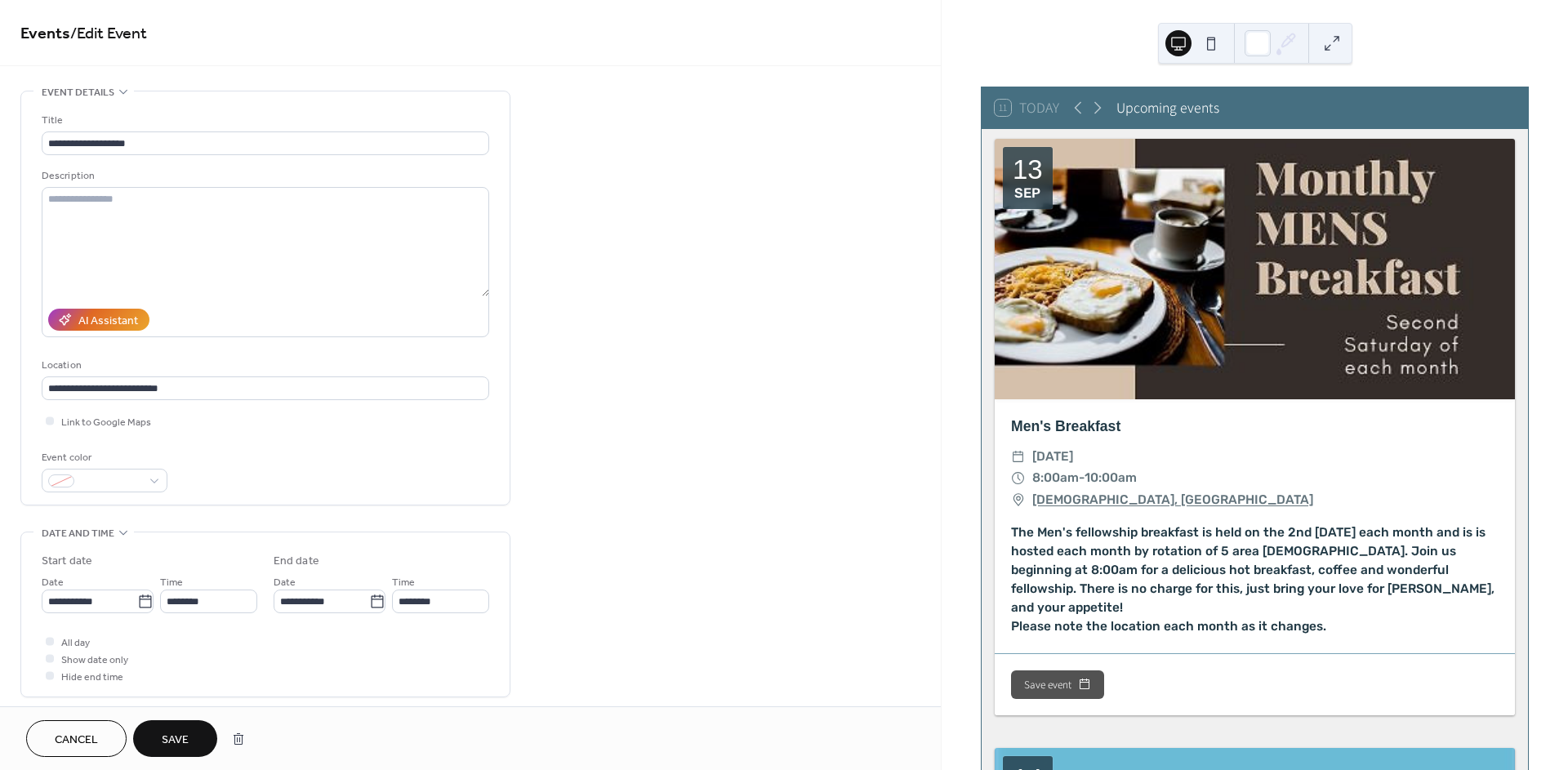
click at [178, 740] on span "Save" at bounding box center [174, 740] width 27 height 17
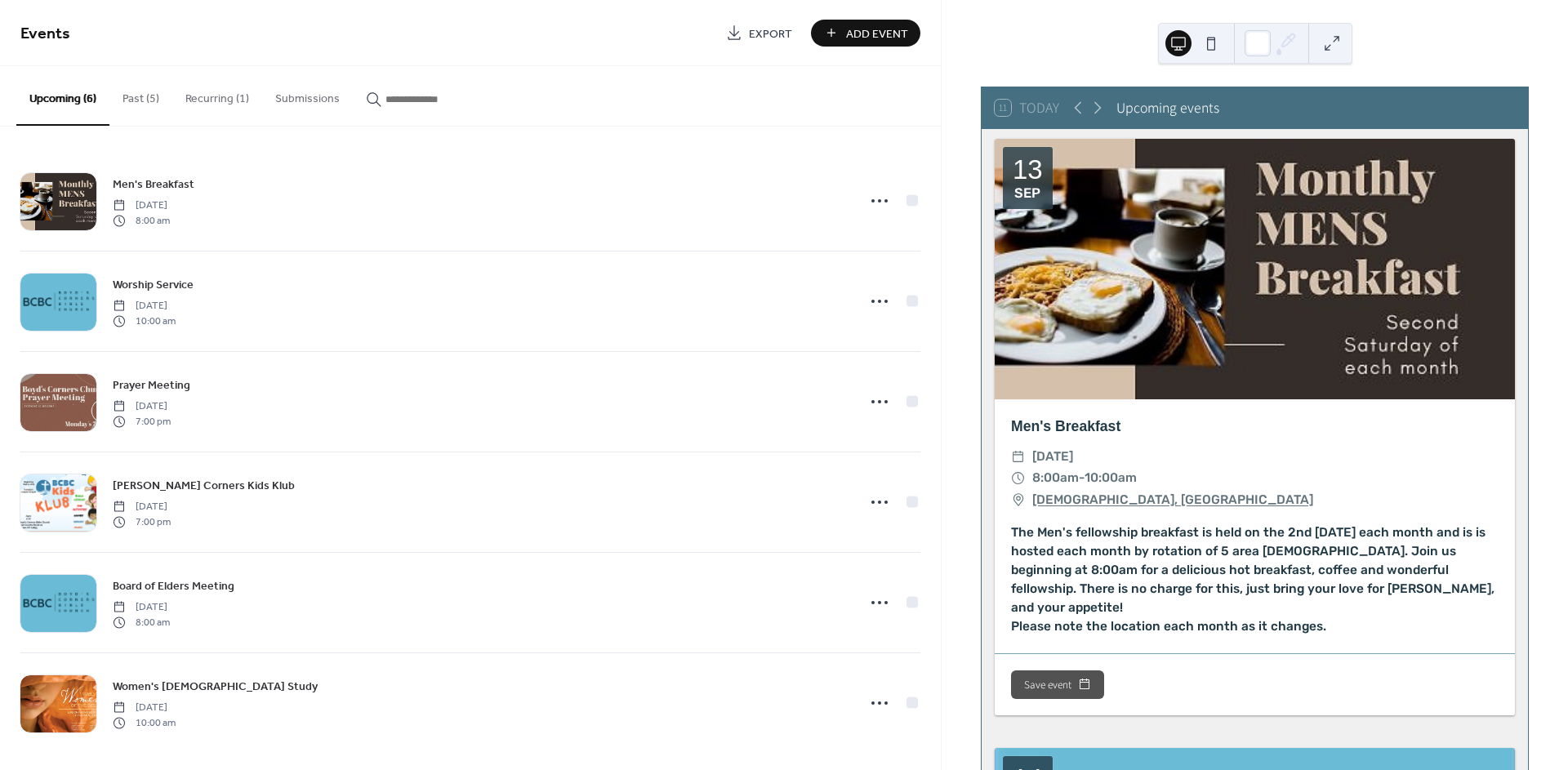
click at [135, 100] on button "Past (5)" at bounding box center [141, 94] width 63 height 58
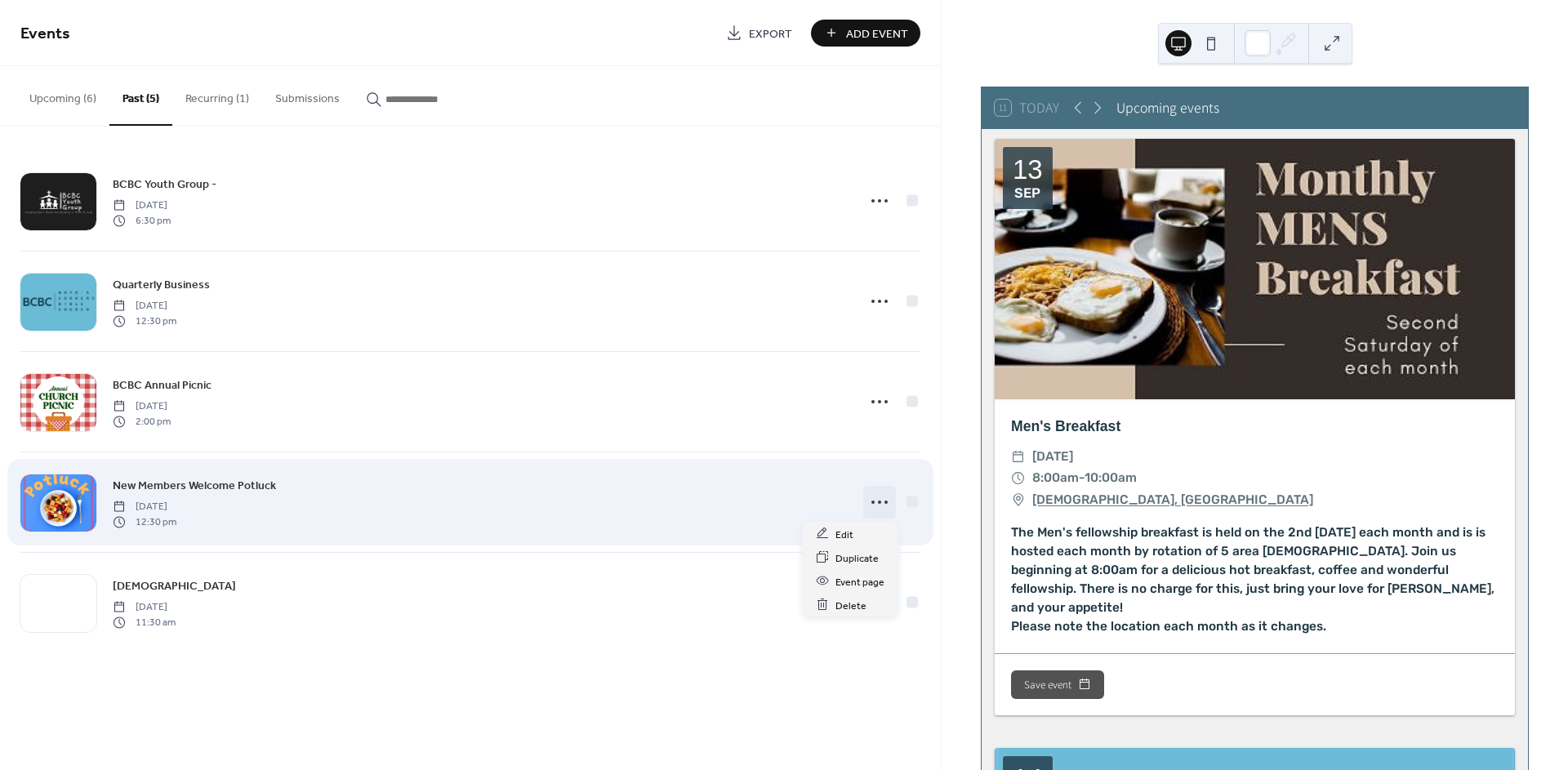
click at [884, 503] on circle at bounding box center [885, 502] width 3 height 3
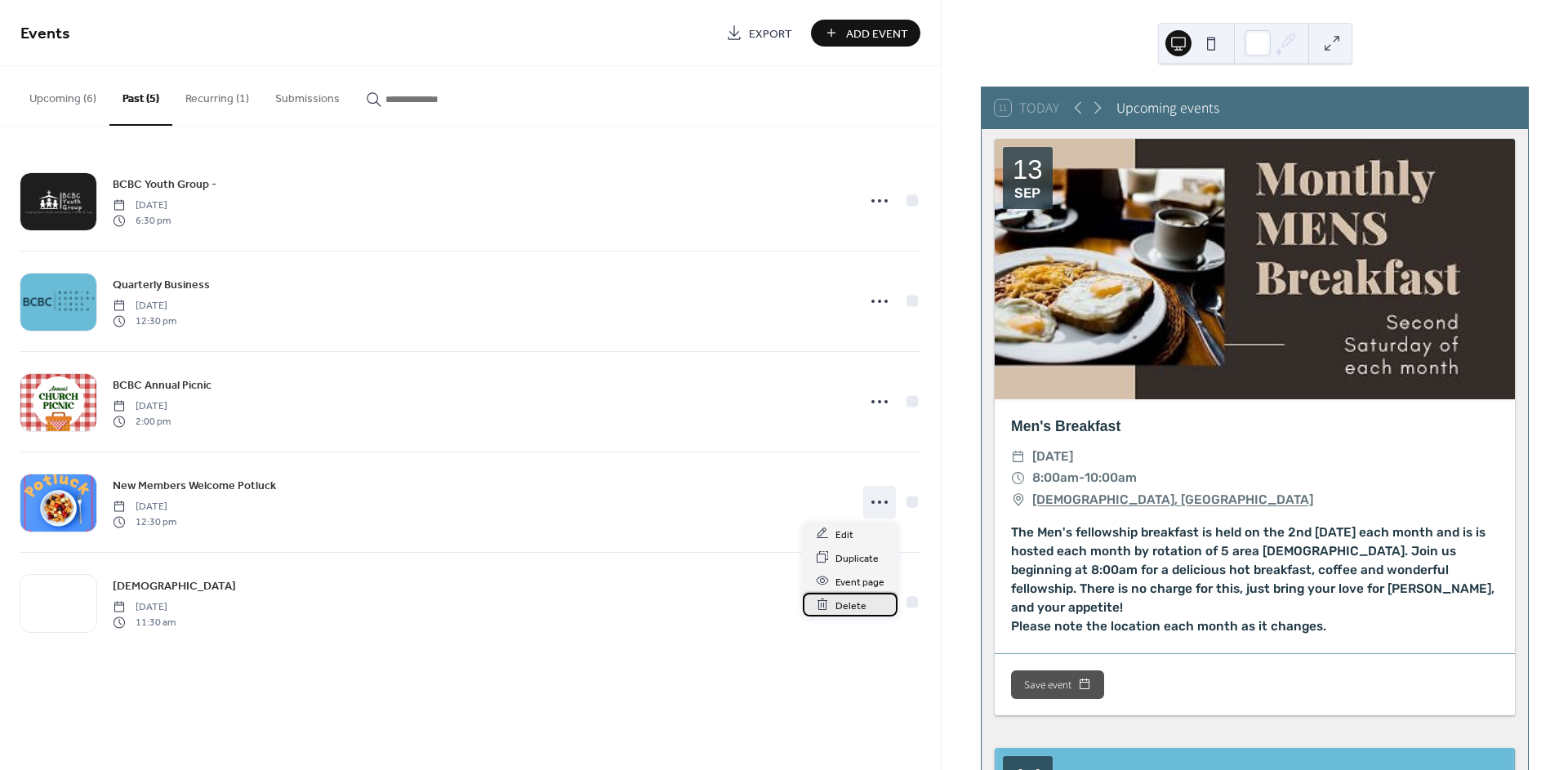
click at [845, 604] on span "Delete" at bounding box center [851, 605] width 31 height 17
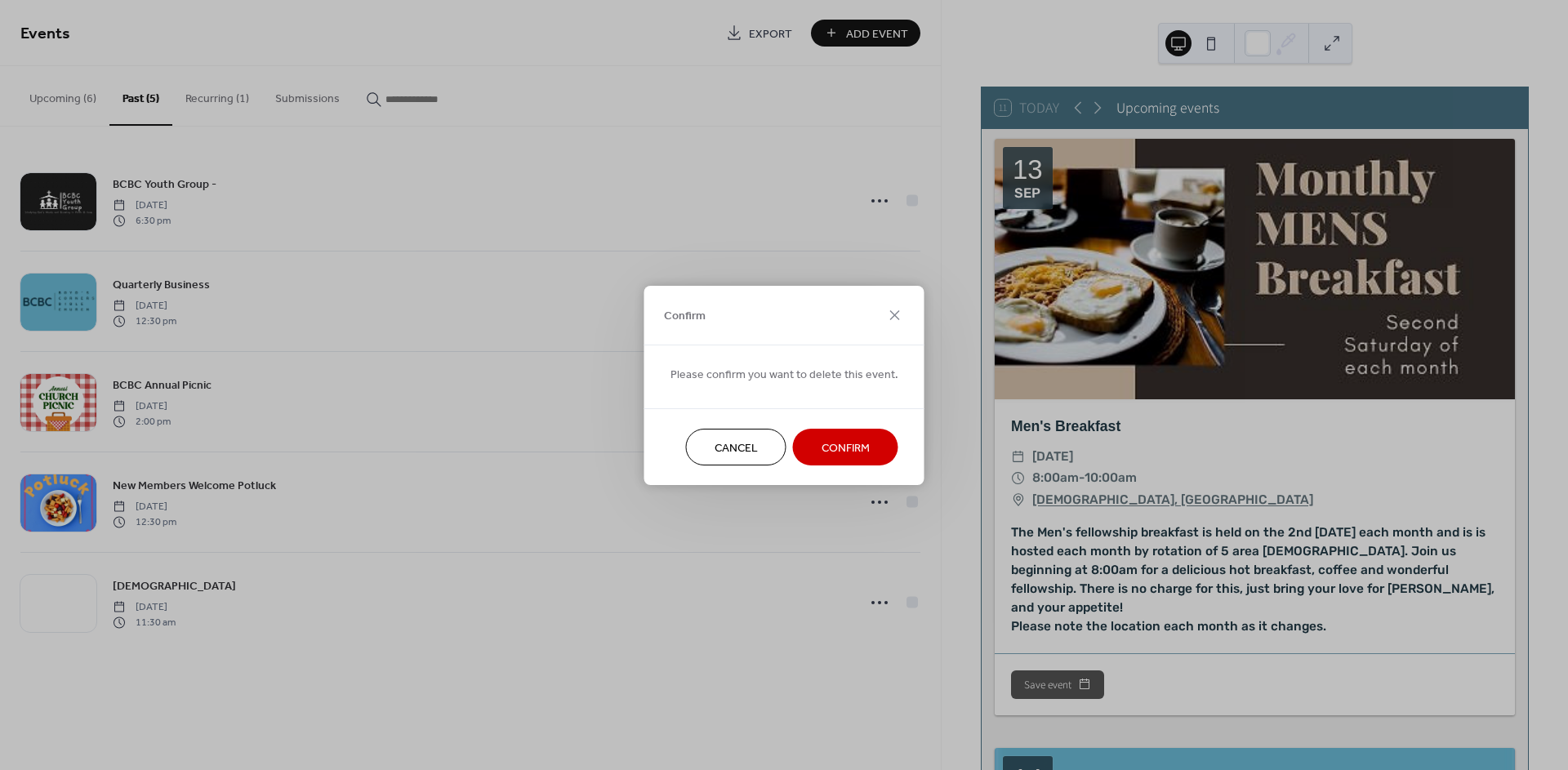
click at [852, 450] on span "Confirm" at bounding box center [845, 447] width 48 height 17
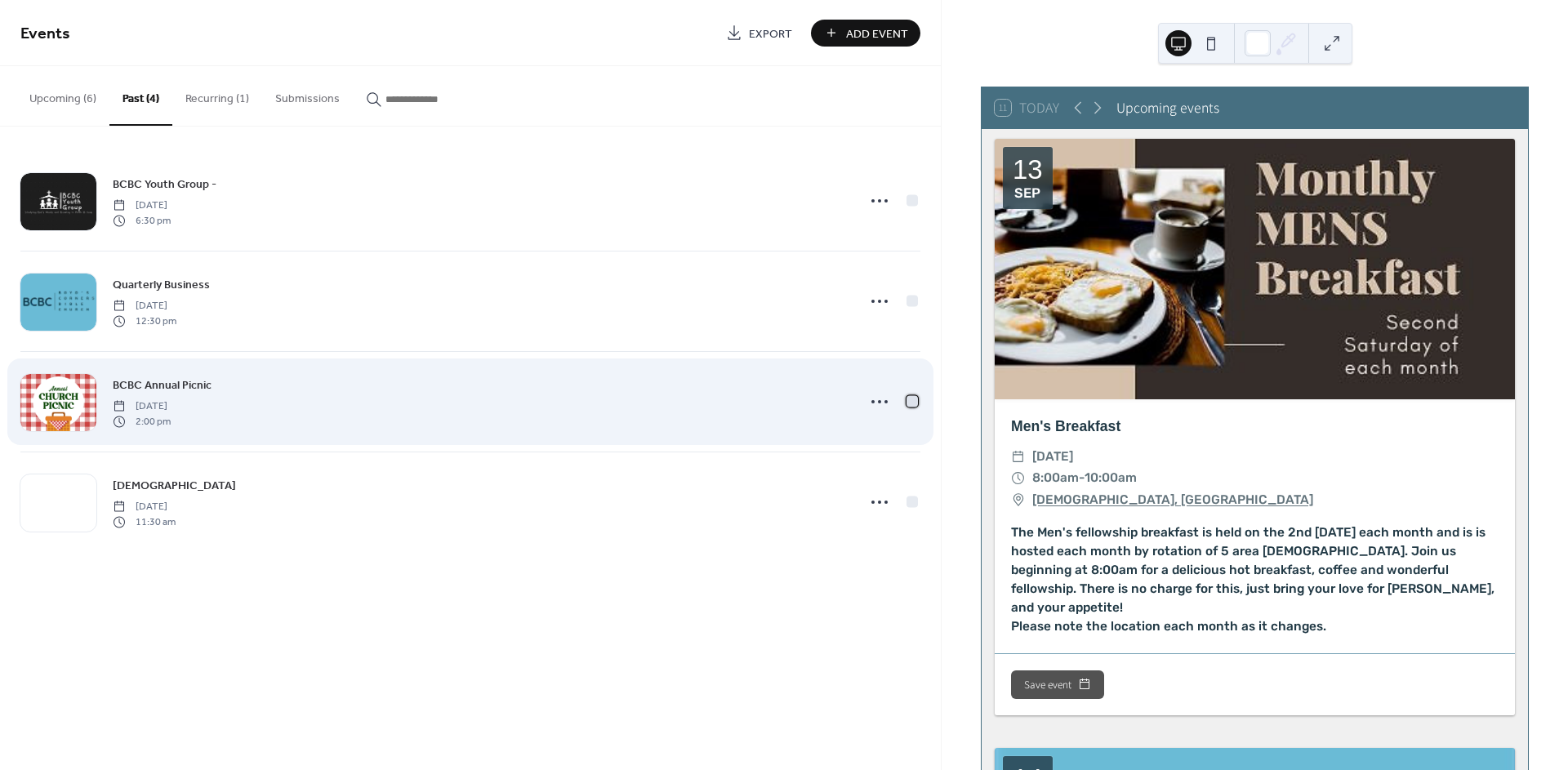
click at [905, 406] on div at bounding box center [912, 400] width 17 height 17
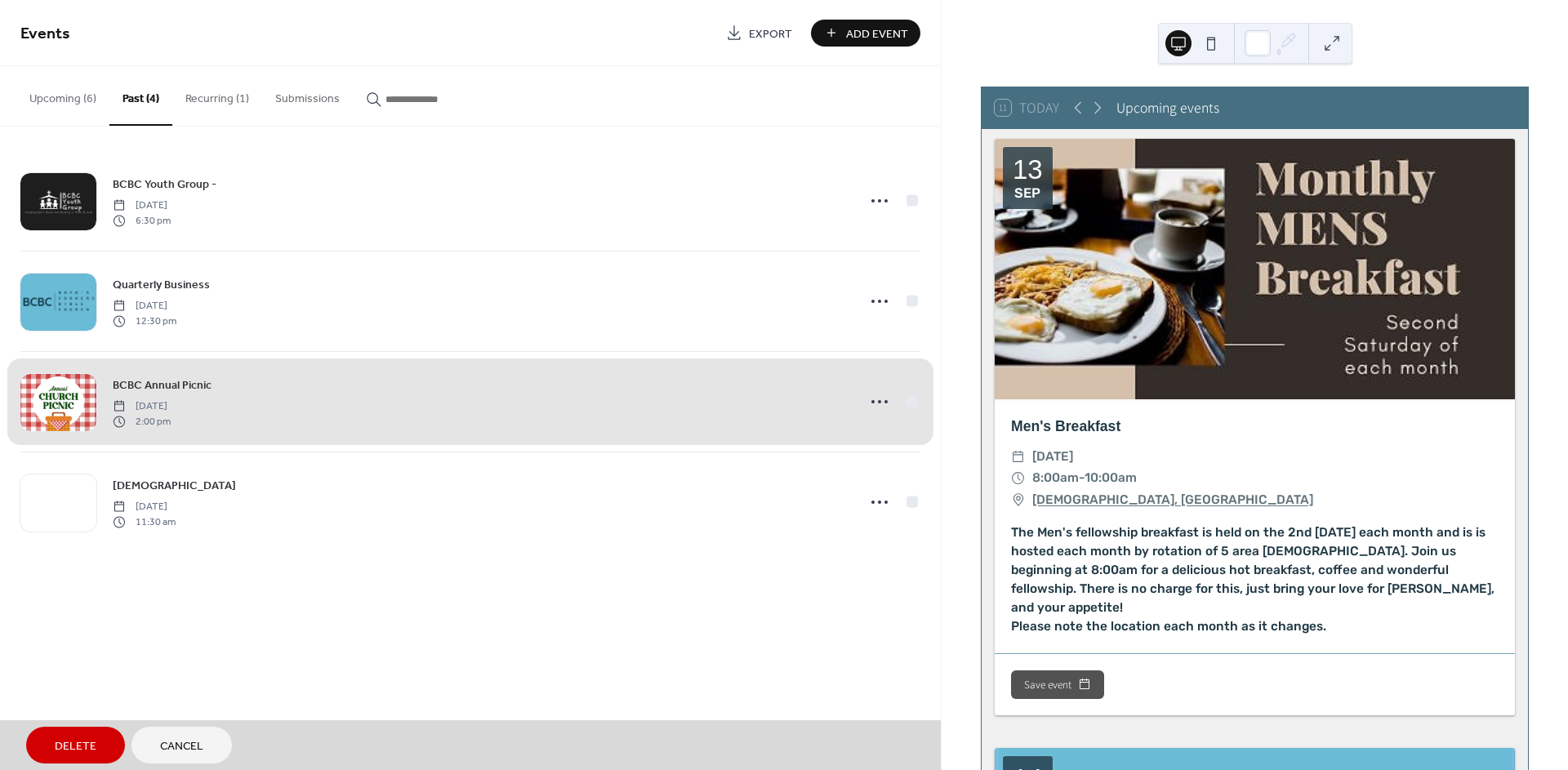
click at [872, 398] on div "BCBC Annual Picnic Saturday, September 6, 2025 2:00 pm" at bounding box center [470, 401] width 900 height 100
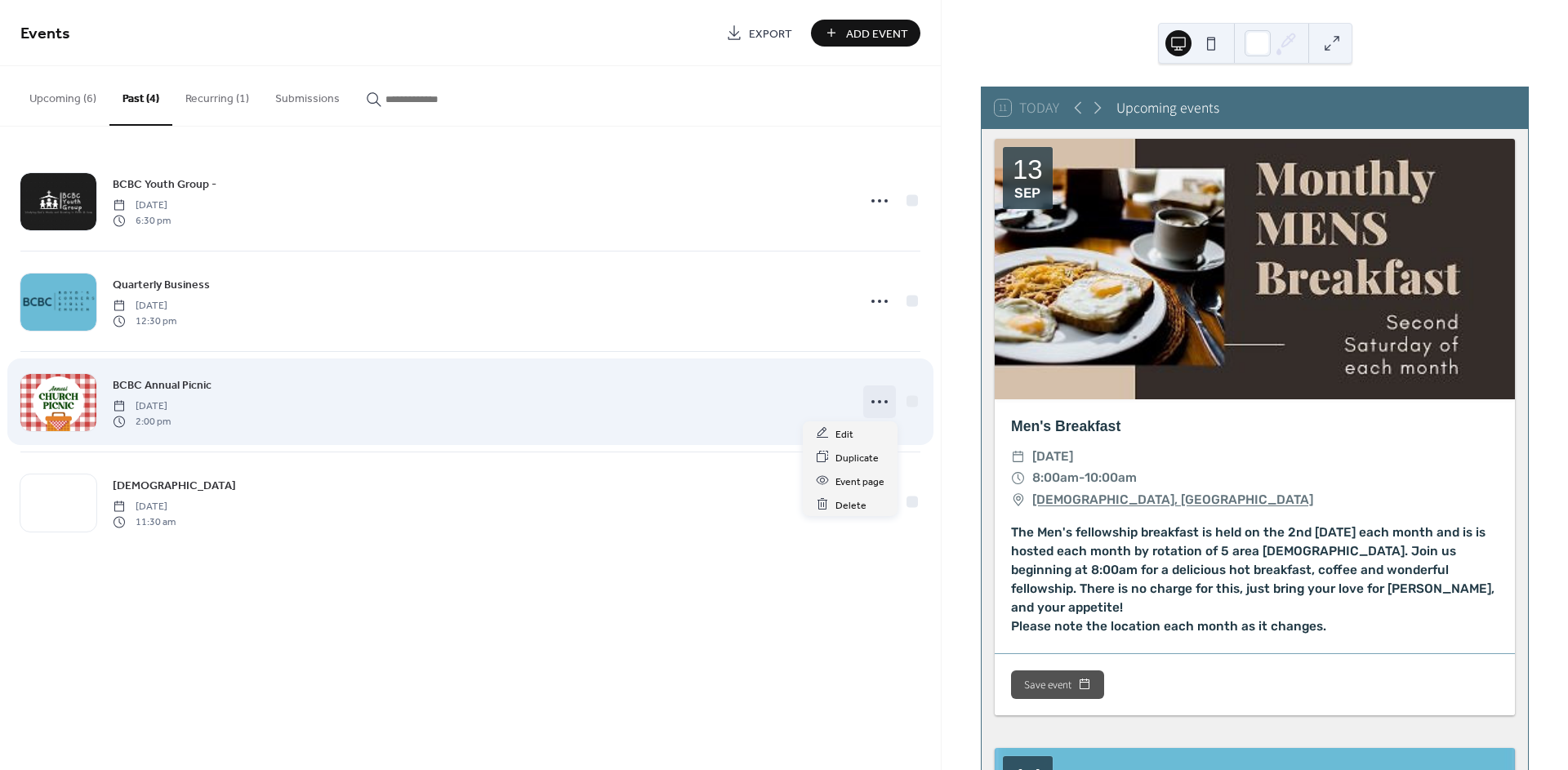
click at [874, 404] on icon at bounding box center [879, 401] width 27 height 27
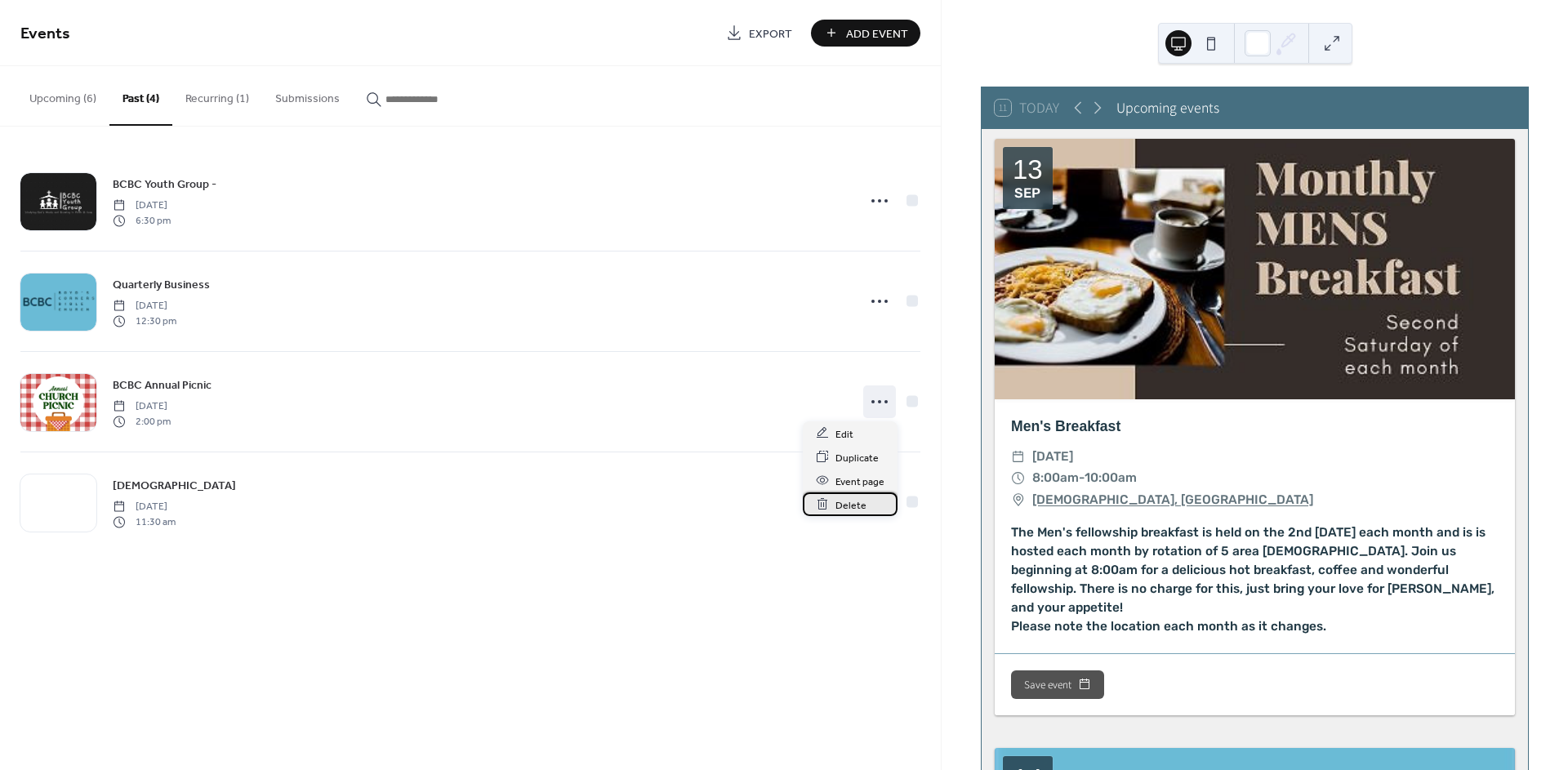
click at [840, 499] on span "Delete" at bounding box center [851, 504] width 31 height 17
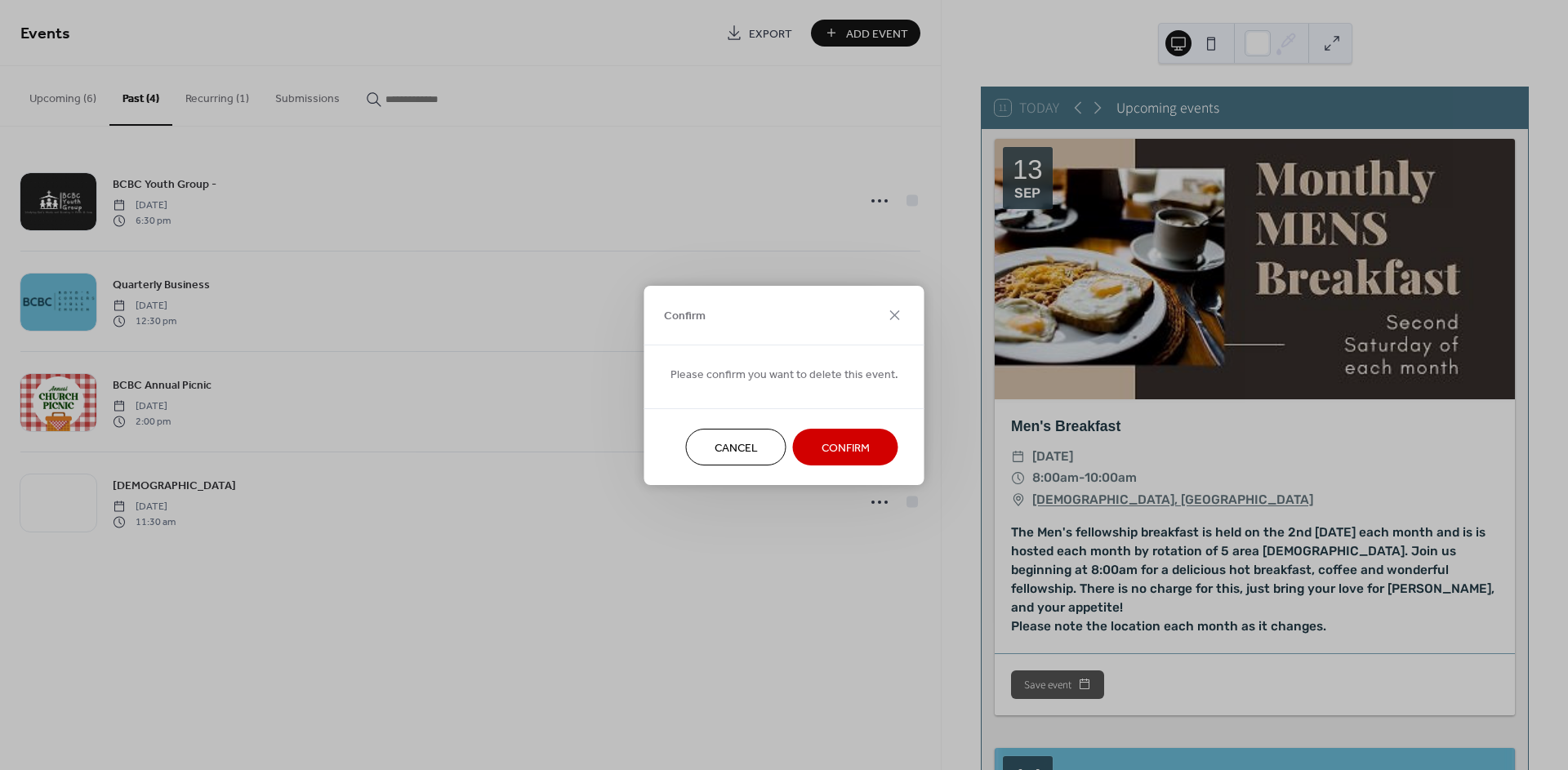
click at [865, 443] on span "Confirm" at bounding box center [845, 447] width 48 height 17
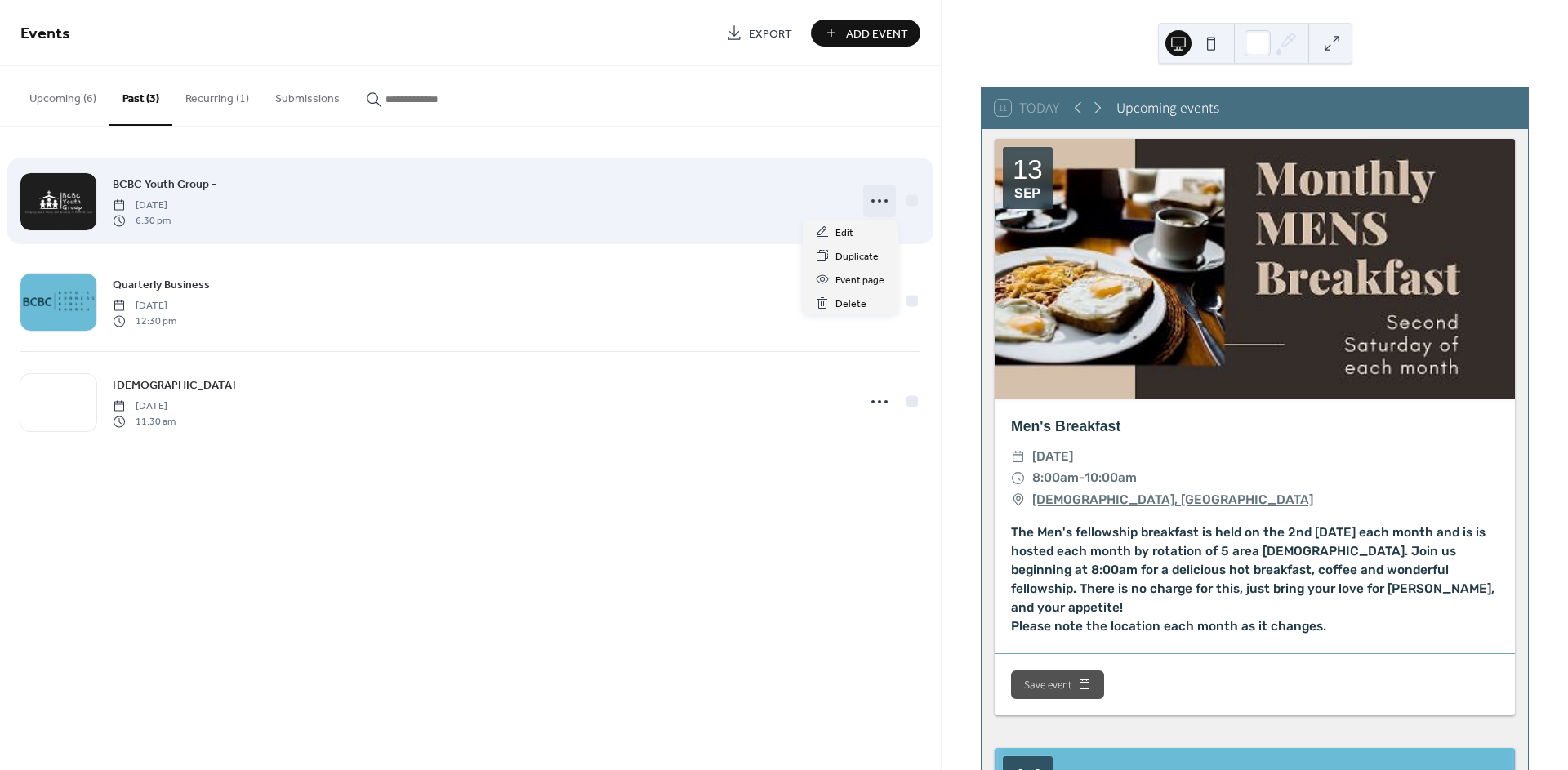
click at [881, 207] on icon at bounding box center [879, 201] width 27 height 27
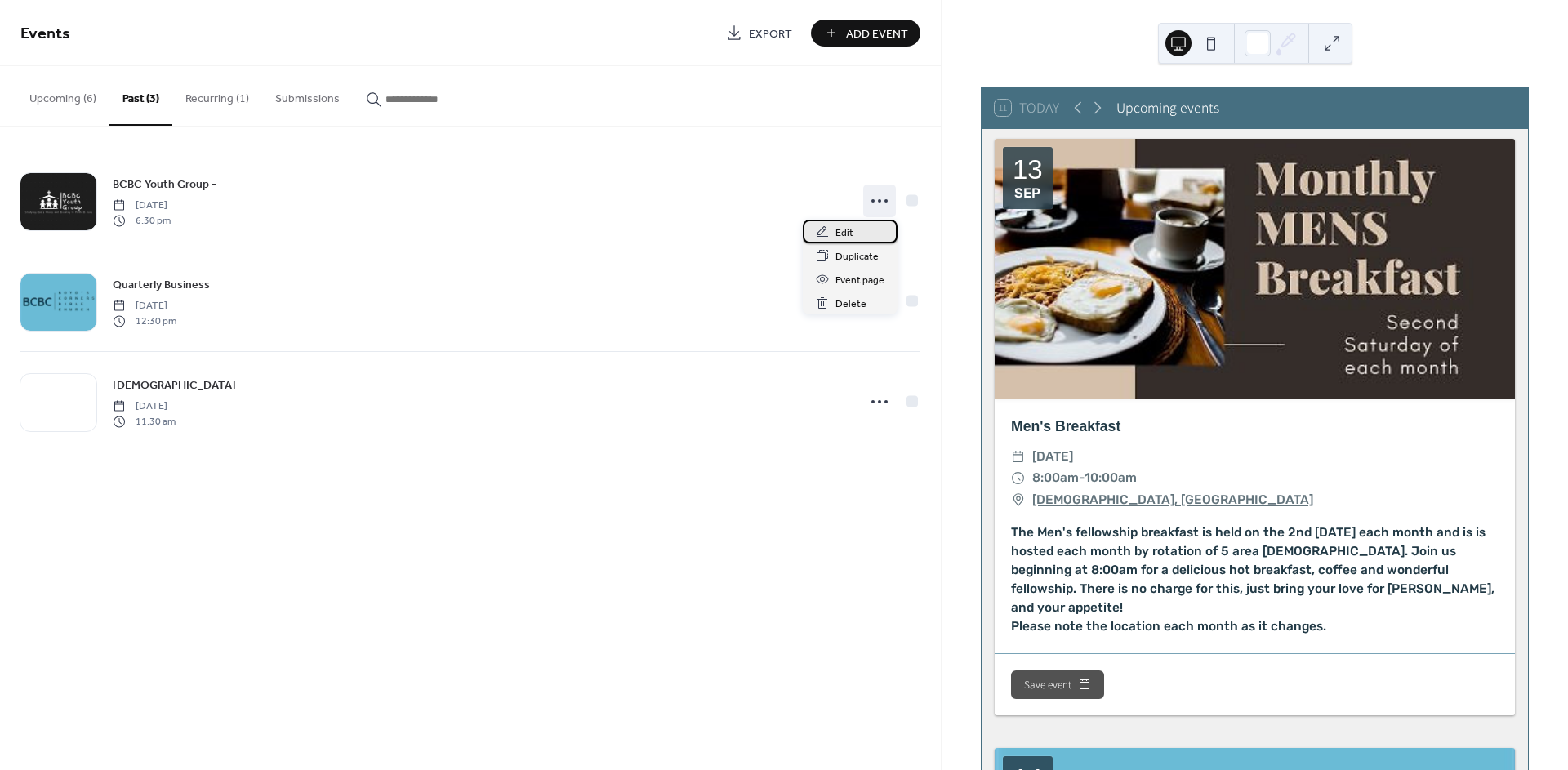
click at [845, 237] on span "Edit" at bounding box center [844, 232] width 18 height 17
